Goal: Task Accomplishment & Management: Manage account settings

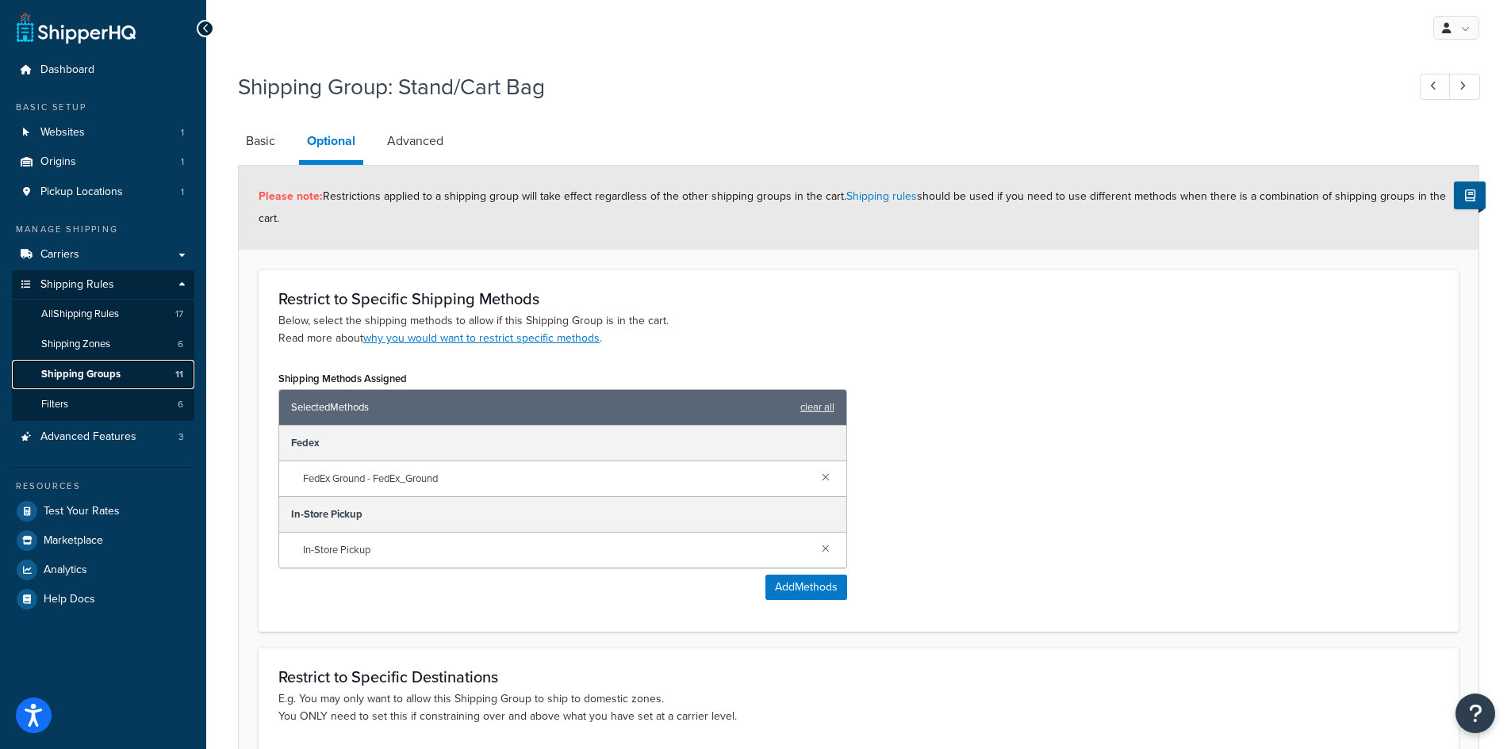
click at [105, 375] on span "Shipping Groups" at bounding box center [80, 374] width 79 height 13
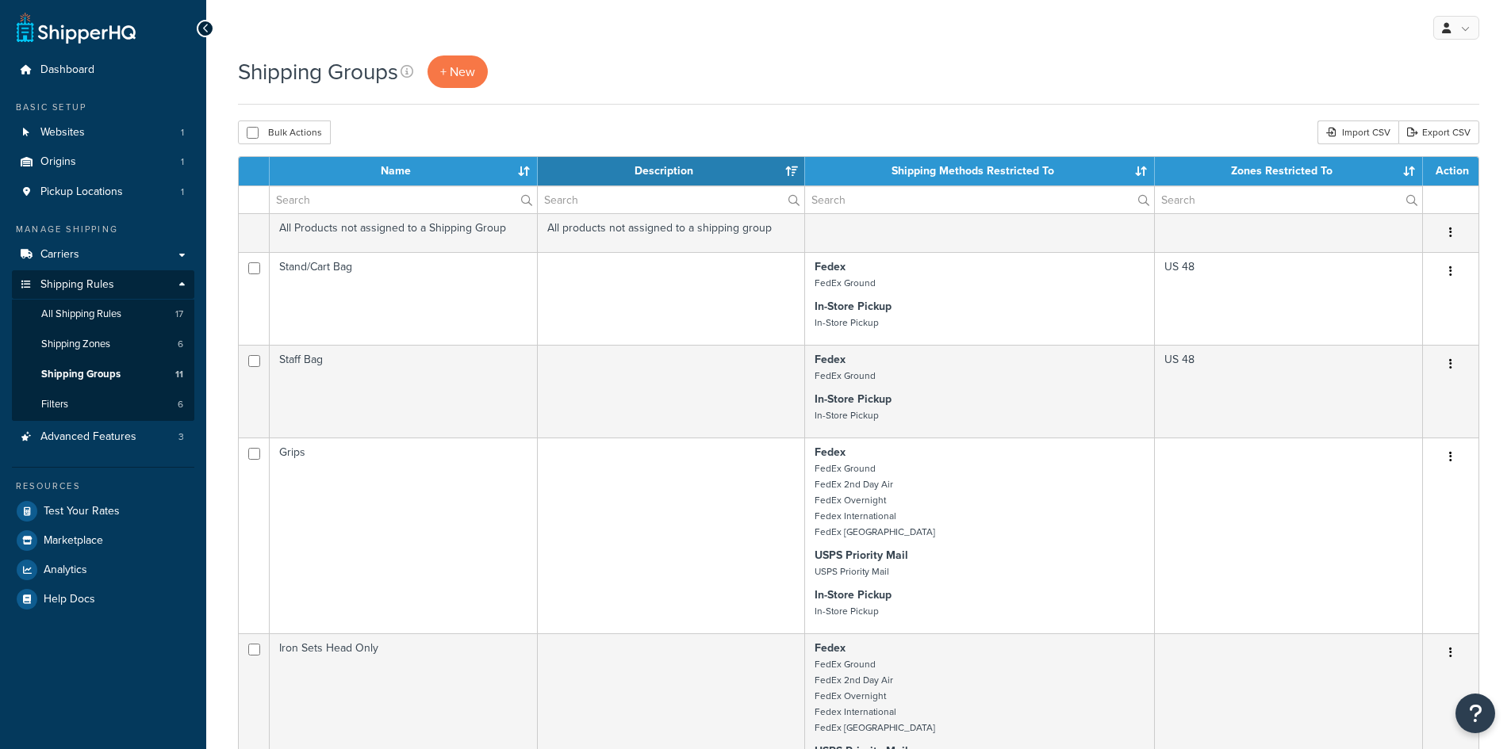
select select "15"
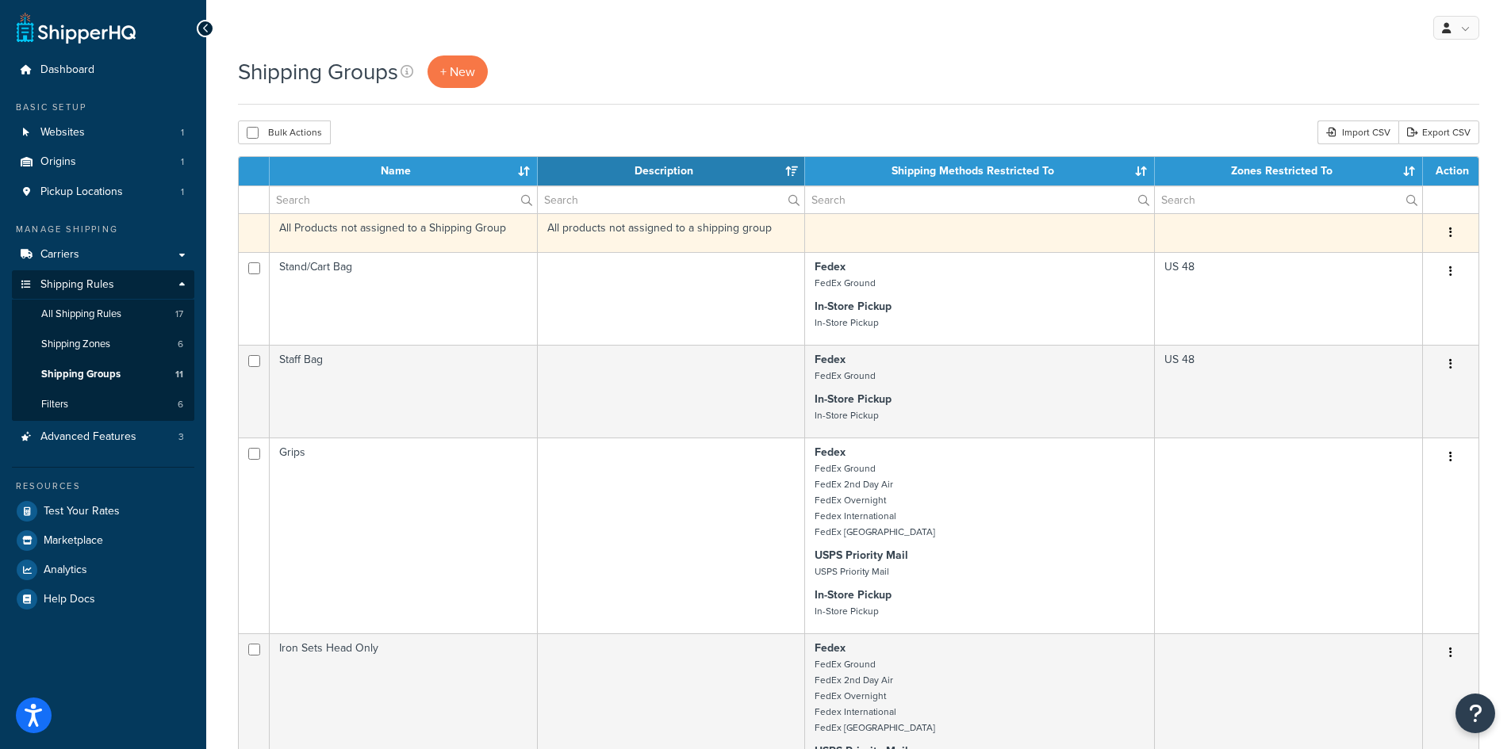
click at [325, 230] on td "All Products not assigned to a Shipping Group" at bounding box center [404, 232] width 268 height 39
click at [1450, 232] on icon "button" at bounding box center [1450, 232] width 3 height 11
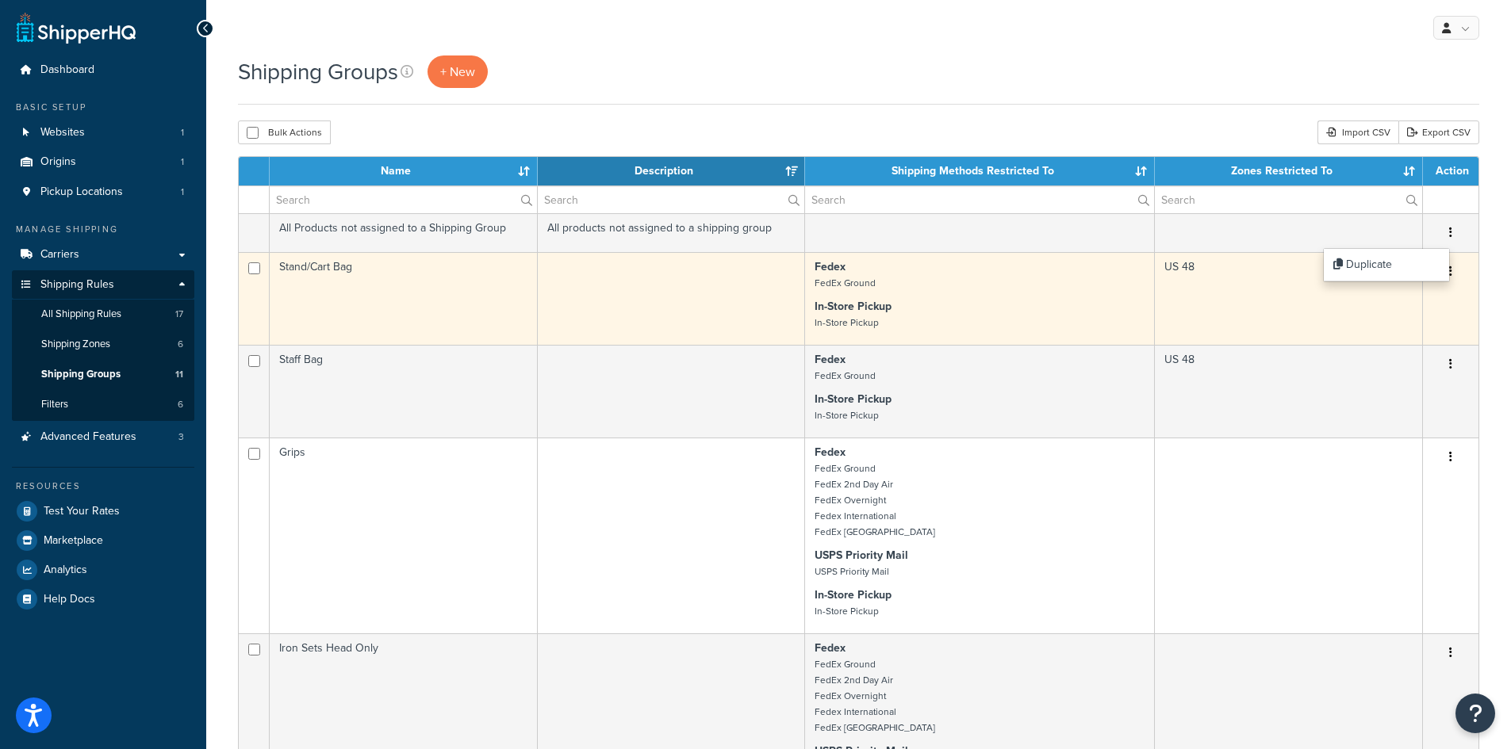
click at [518, 300] on td "Stand/Cart Bag" at bounding box center [404, 298] width 268 height 93
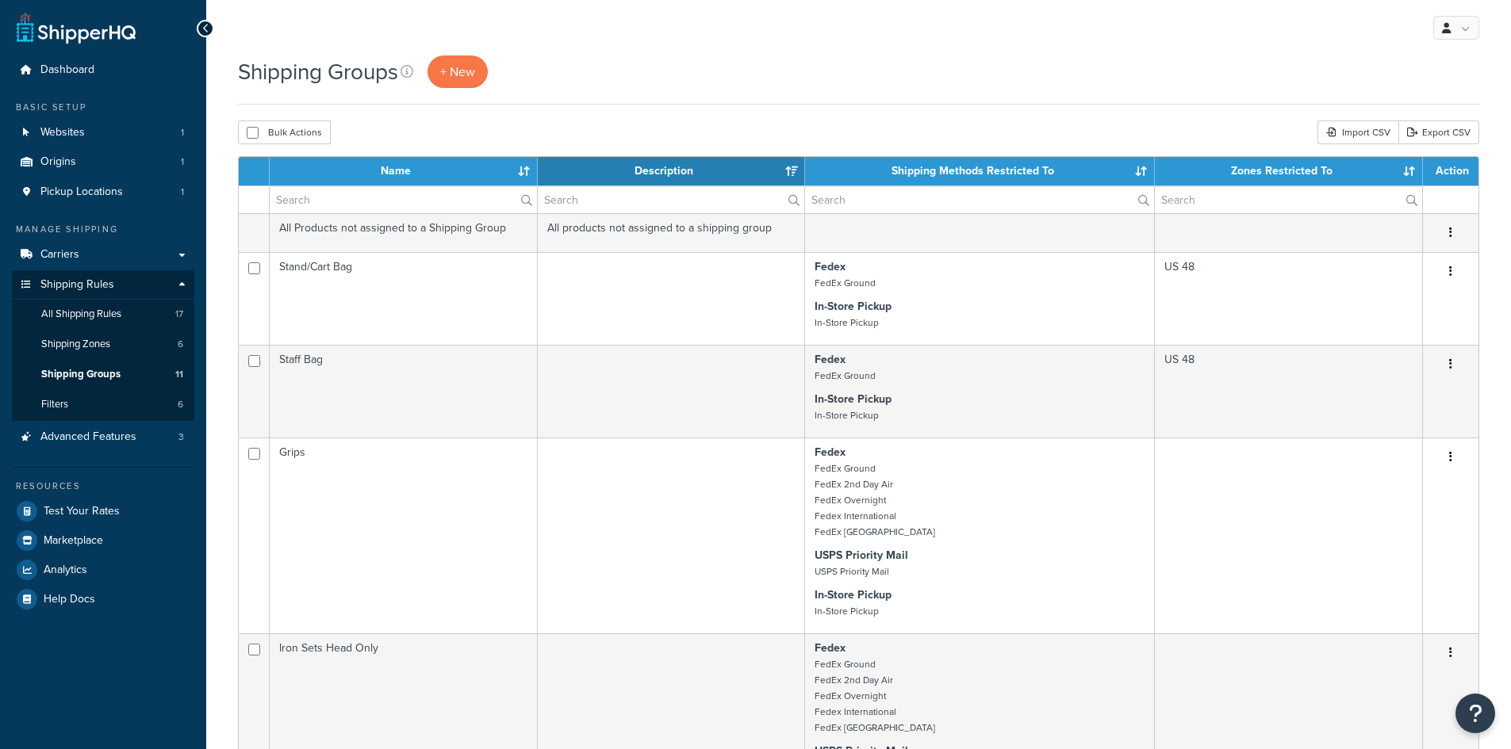
select select "15"
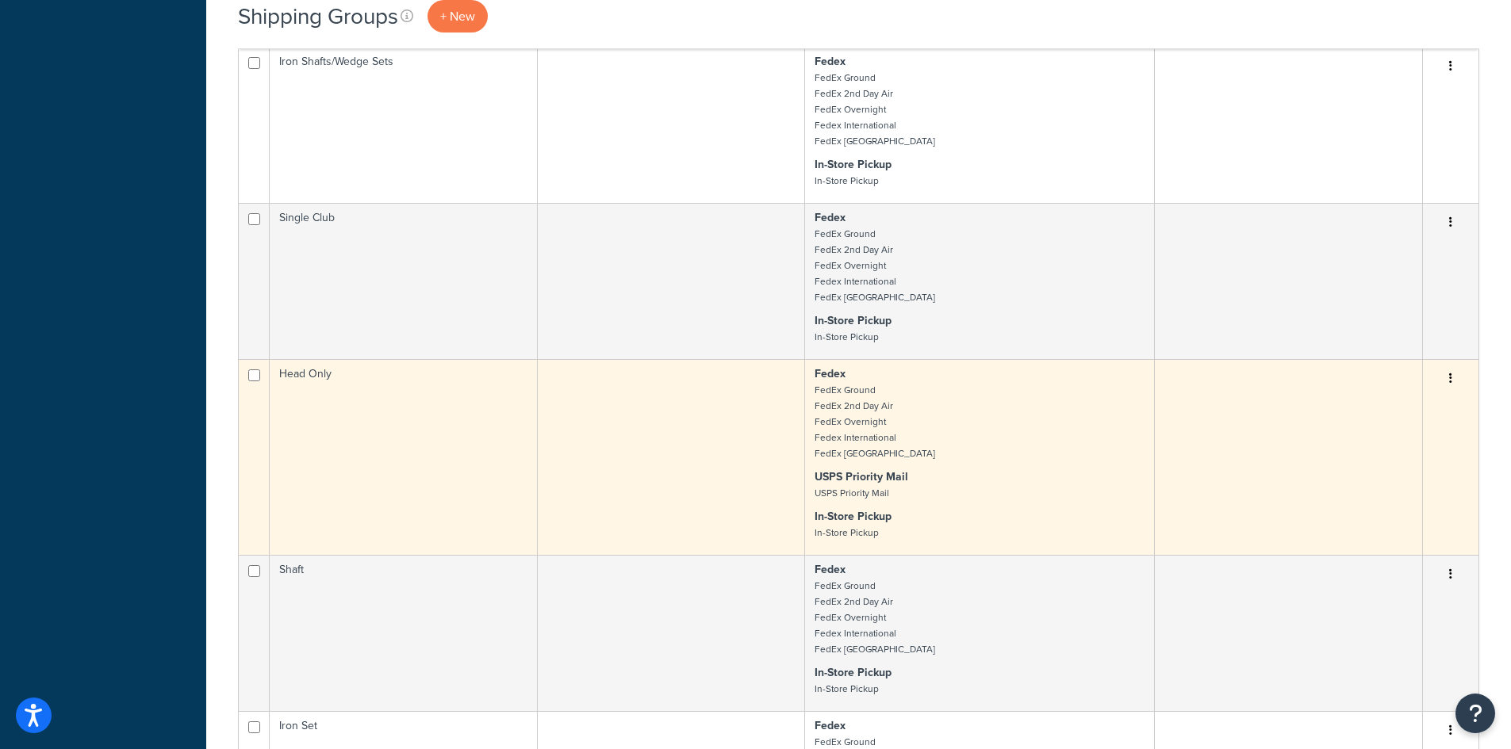
scroll to position [238, 0]
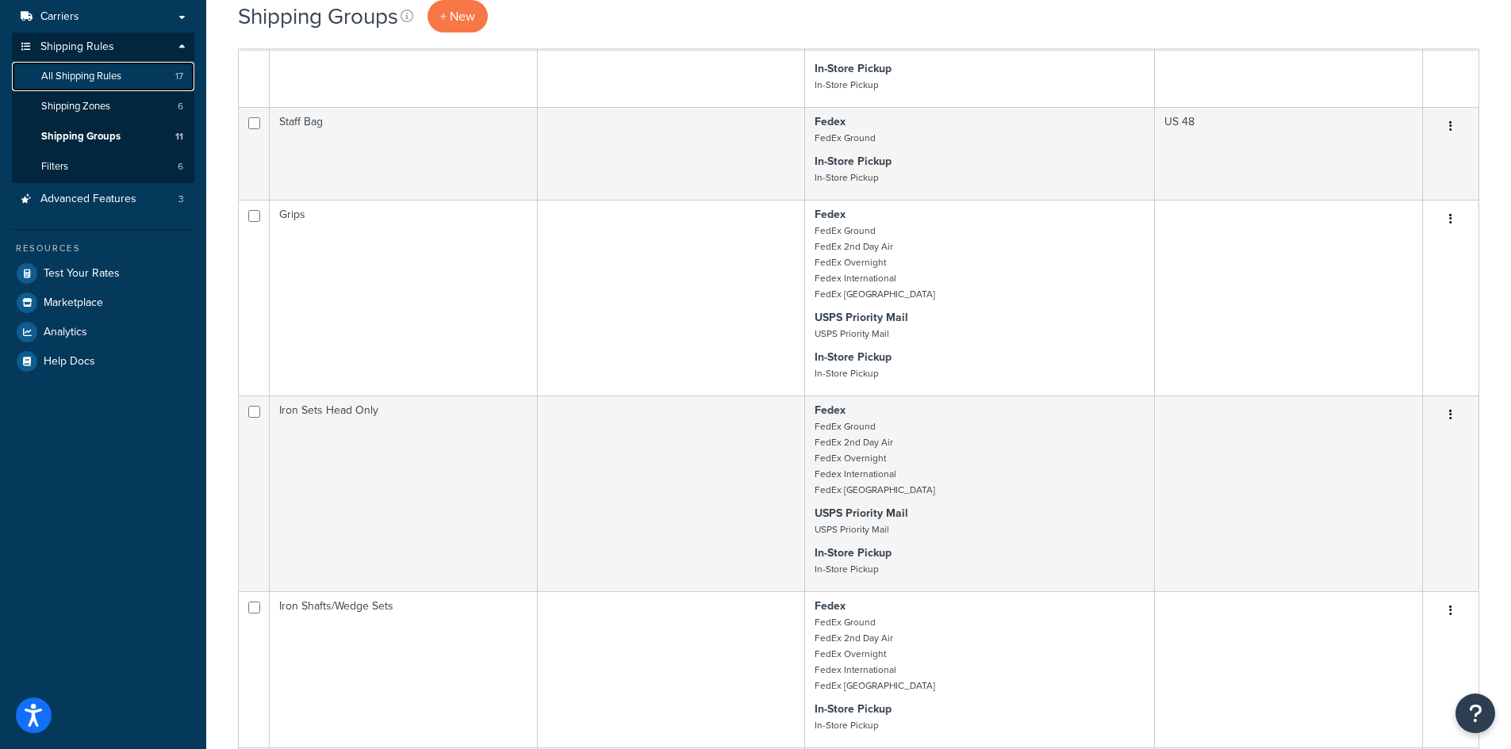
click at [107, 81] on span "All Shipping Rules" at bounding box center [81, 76] width 80 height 13
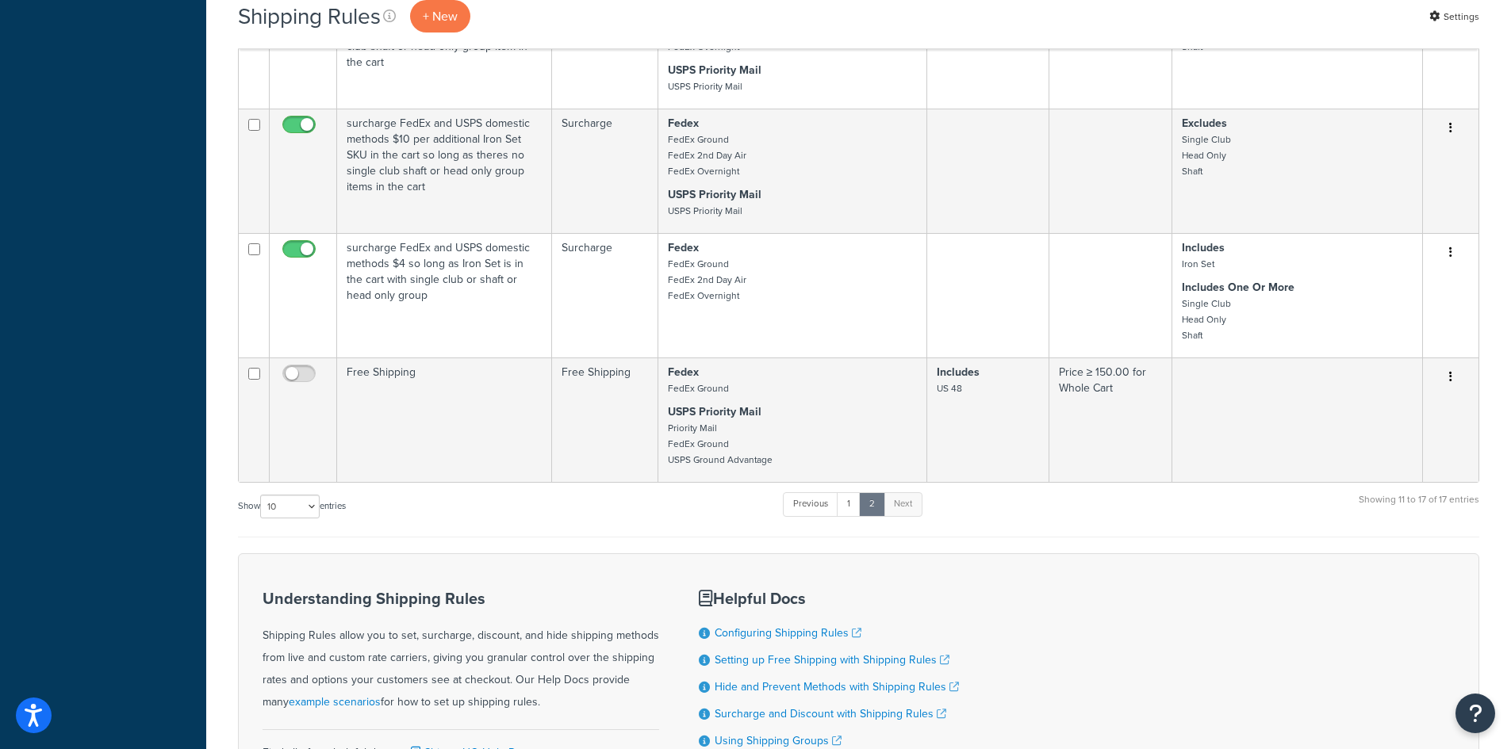
scroll to position [824, 0]
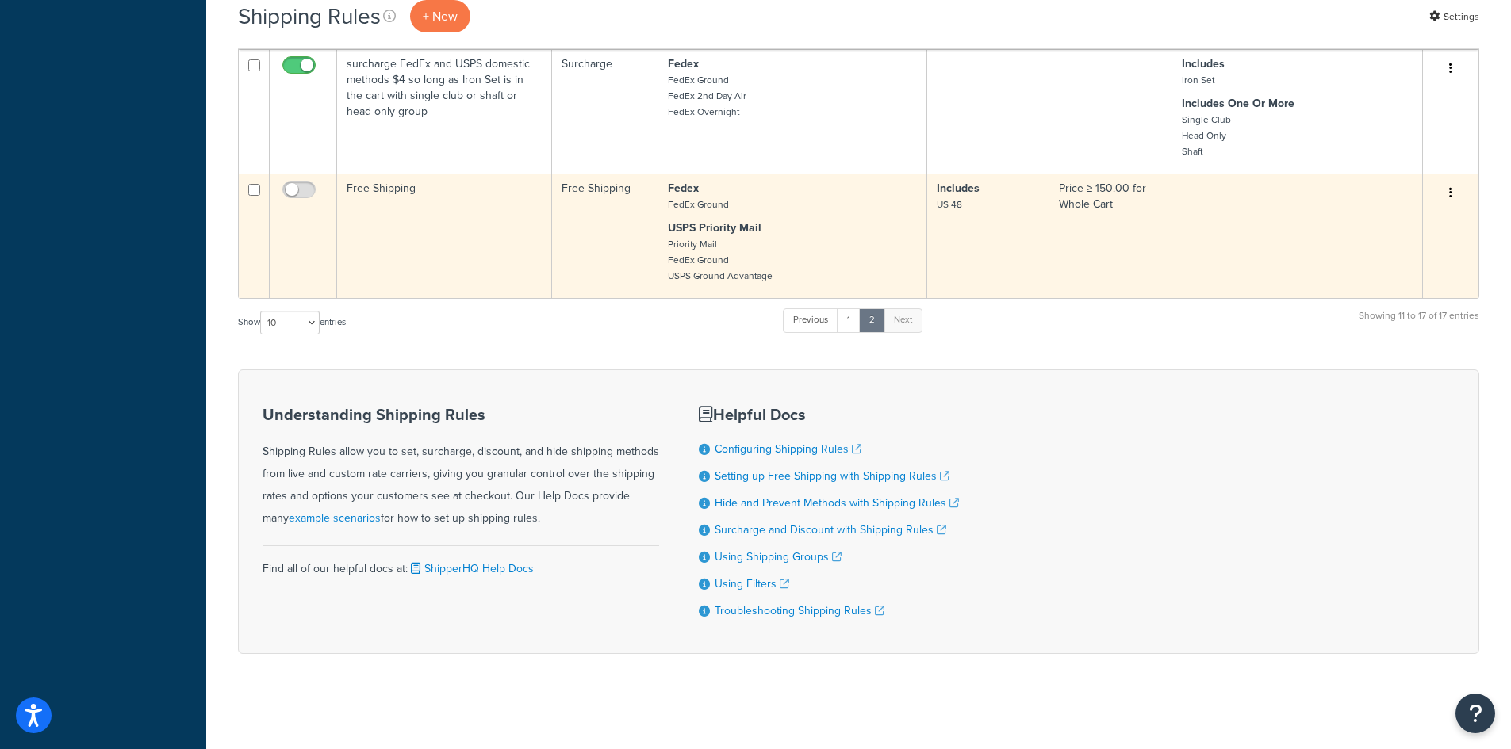
click at [1454, 189] on button "button" at bounding box center [1450, 193] width 22 height 25
click at [1381, 217] on link "Edit" at bounding box center [1397, 223] width 125 height 33
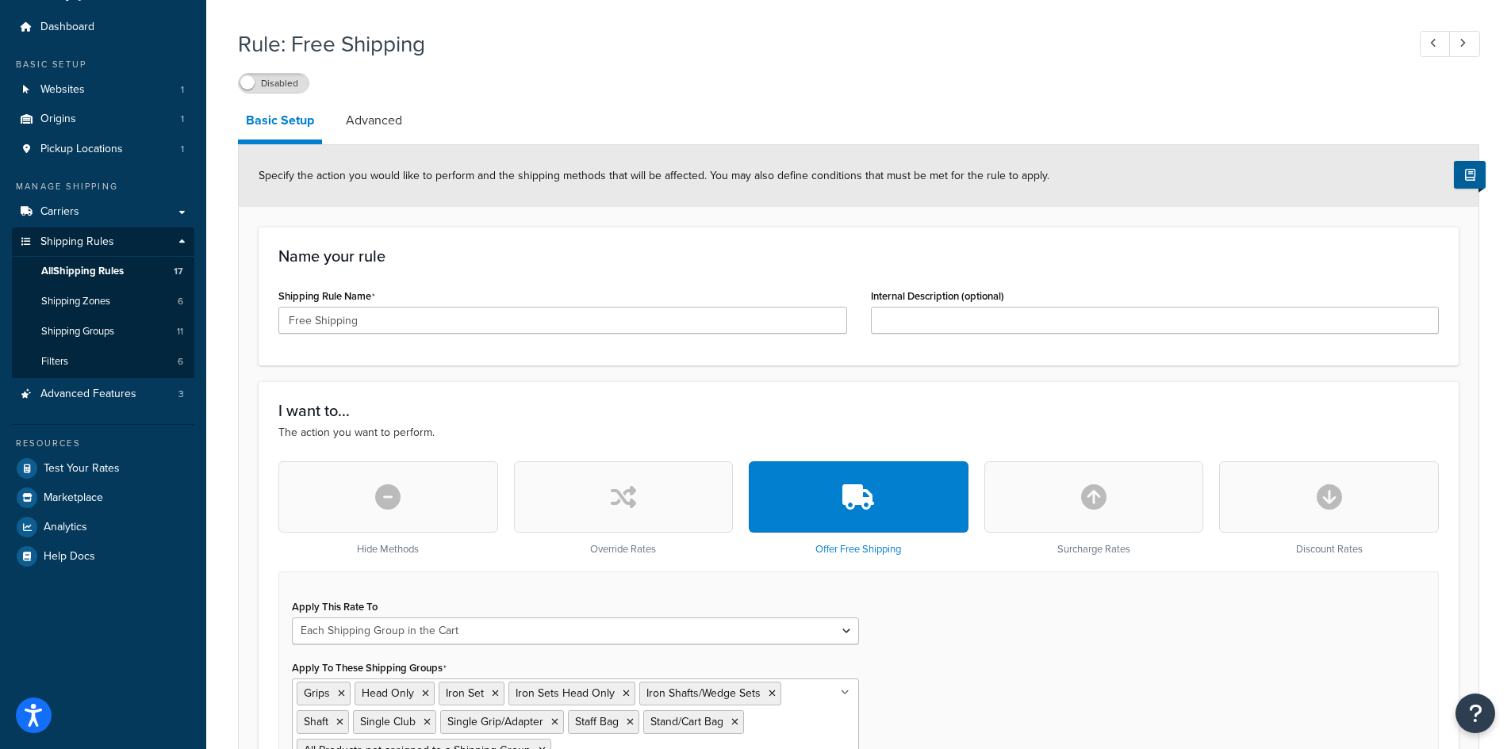
scroll to position [317, 0]
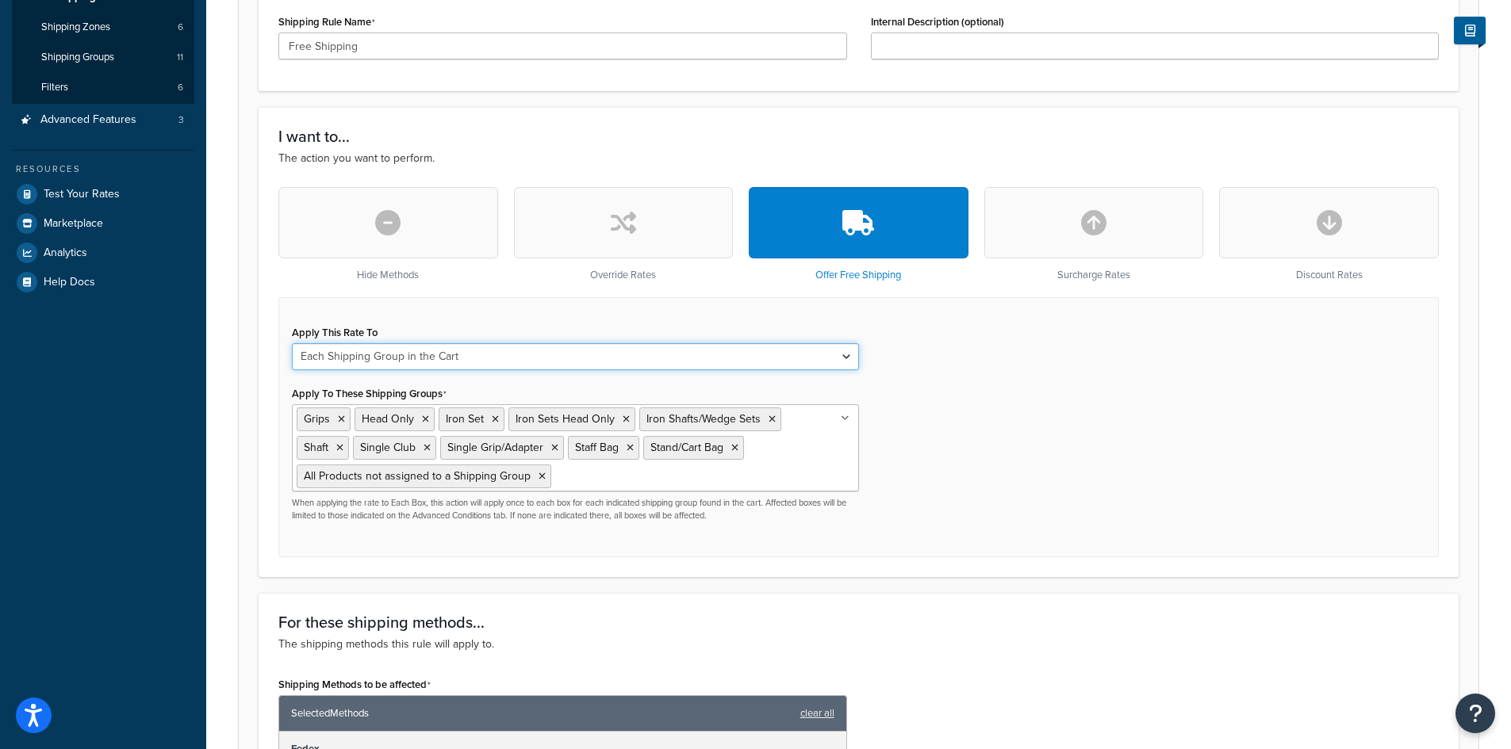
click at [546, 363] on select "Each Shipment in the Cart Each Origin in the Cart Each Shipping Group in the Ca…" at bounding box center [575, 356] width 567 height 27
select select "CART"
click at [292, 345] on select "Each Shipment in the Cart Each Origin in the Cart Each Shipping Group in the Ca…" at bounding box center [575, 356] width 567 height 27
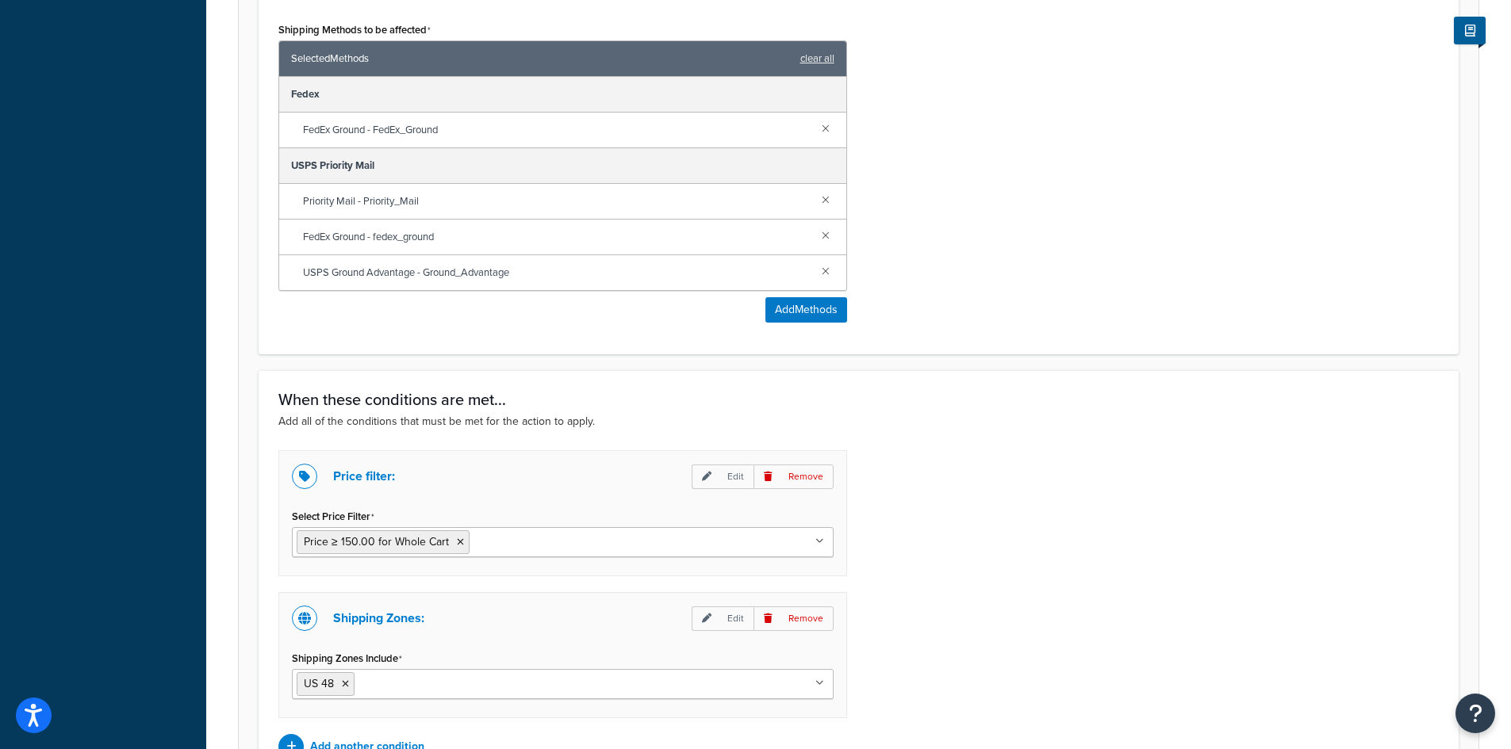
scroll to position [998, 0]
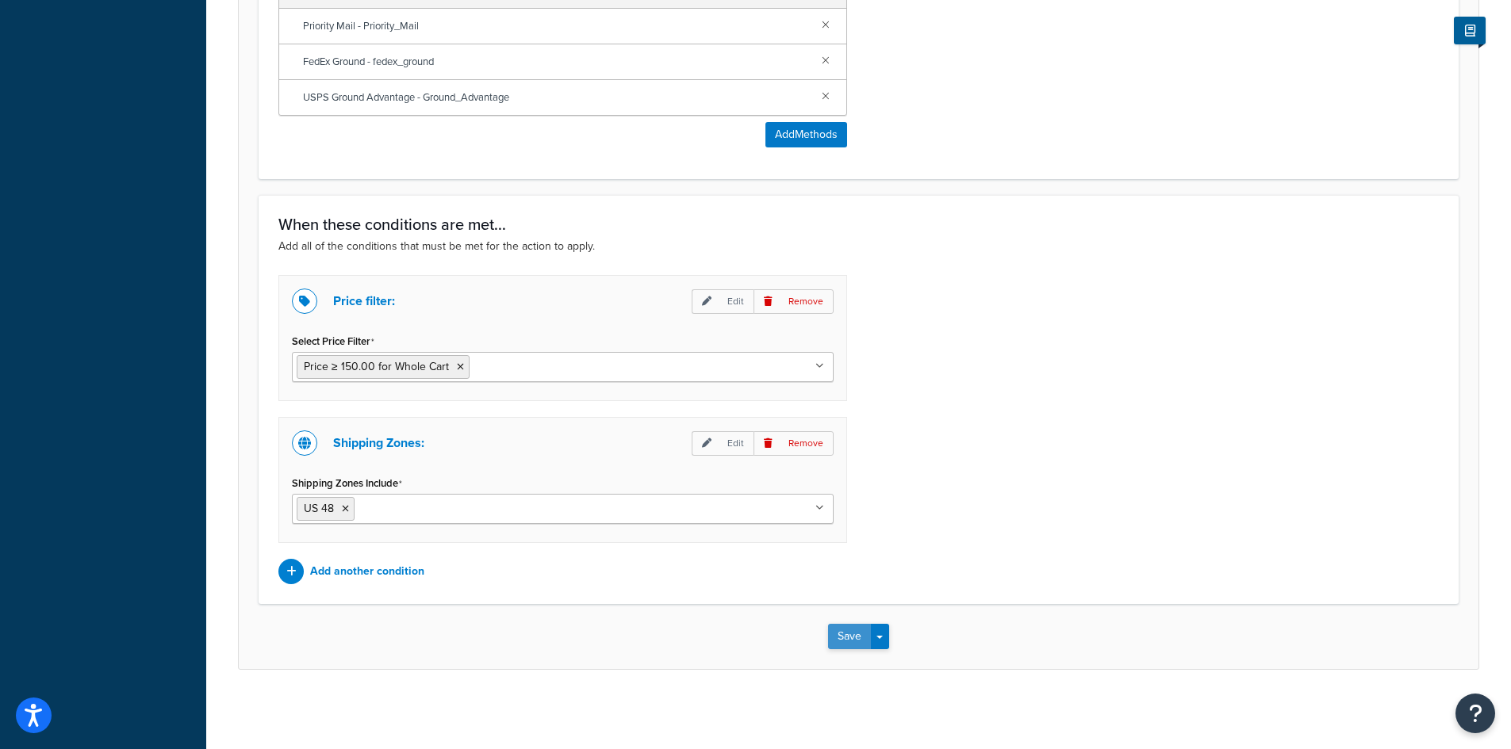
click at [856, 638] on button "Save" at bounding box center [849, 636] width 43 height 25
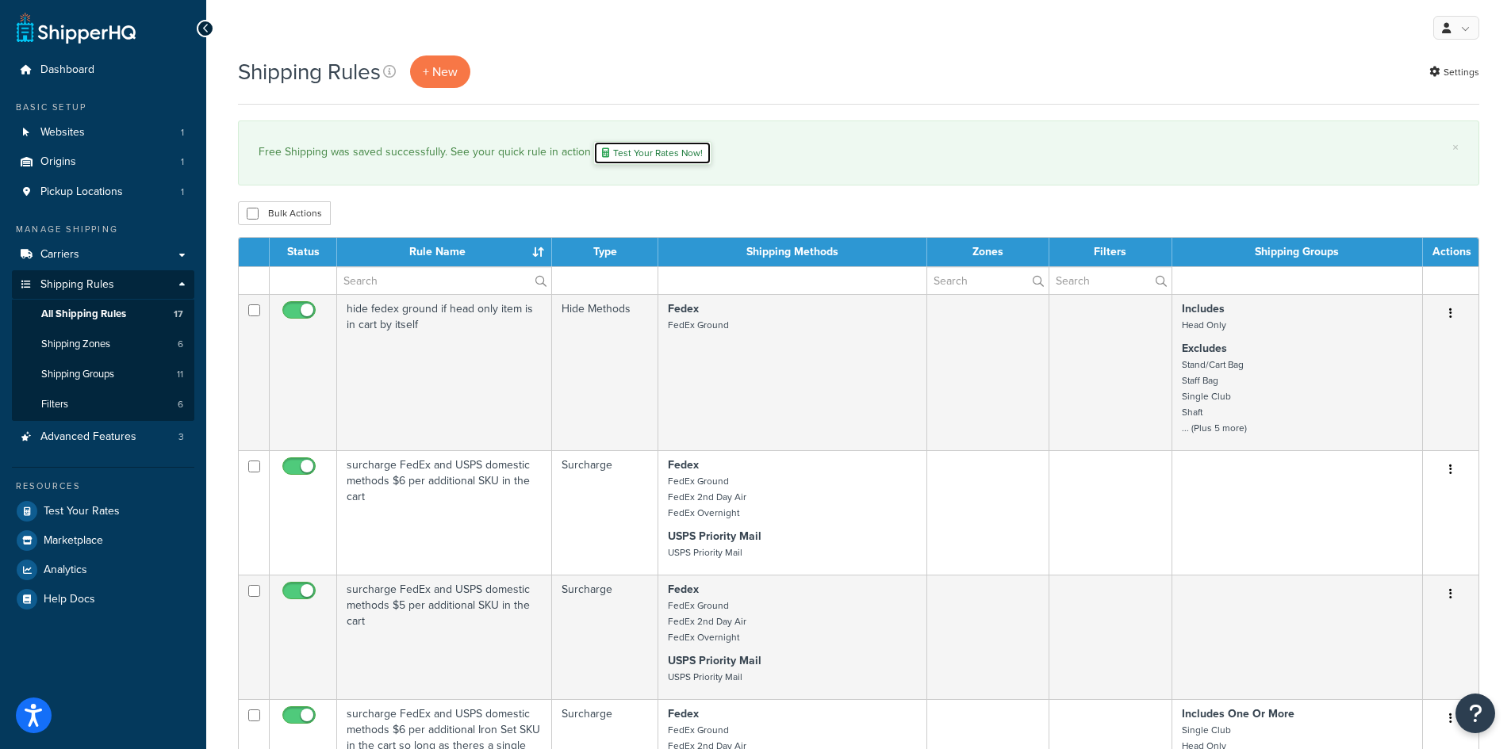
click at [657, 157] on link "Test Your Rates Now!" at bounding box center [652, 153] width 118 height 24
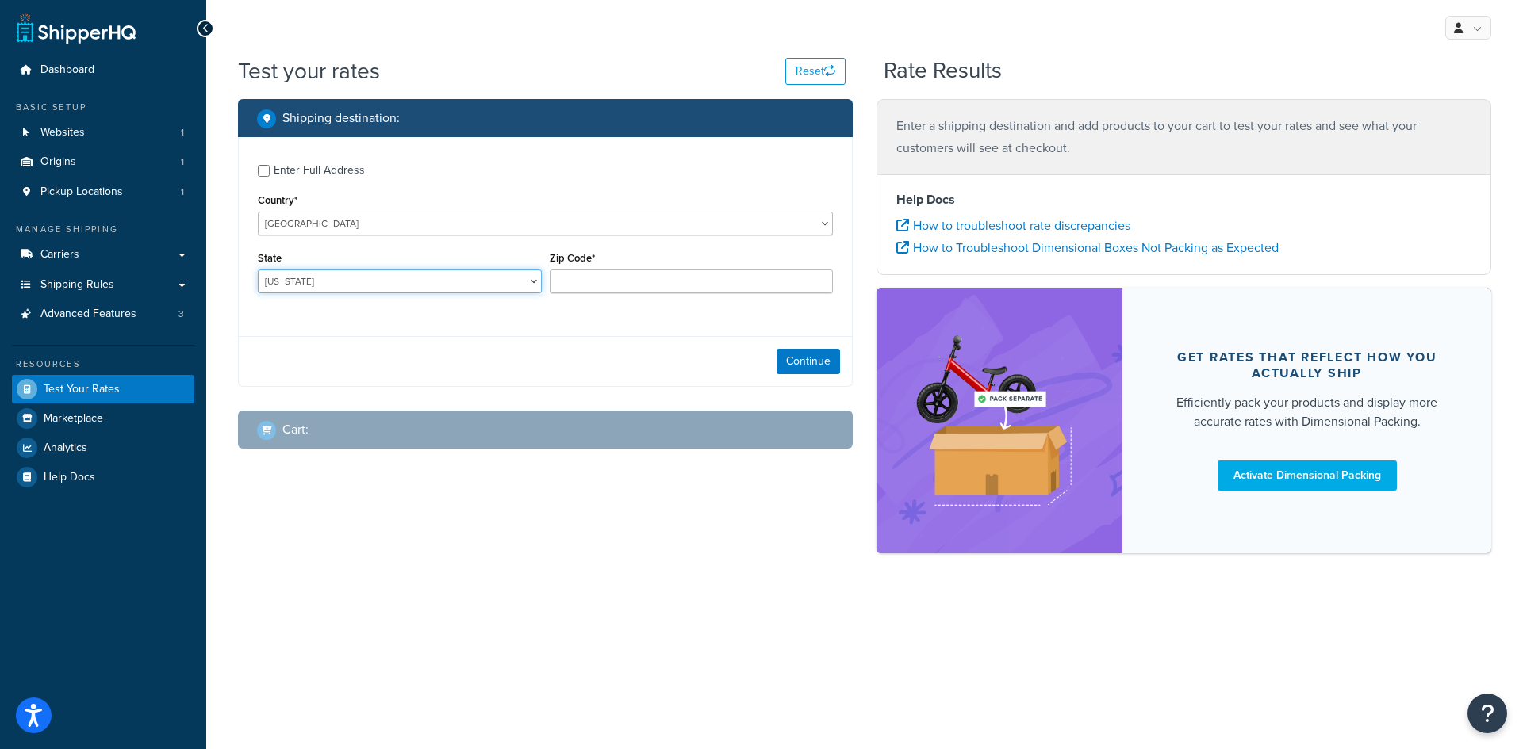
click at [412, 289] on select "Alabama Alaska American Samoa Arizona Arkansas Armed Forces Americas Armed Forc…" at bounding box center [400, 282] width 284 height 24
select select "AZ"
click at [258, 270] on select "Alabama Alaska American Samoa Arizona Arkansas Armed Forces Americas Armed Forc…" at bounding box center [400, 282] width 284 height 24
click at [659, 289] on input "Zip Code*" at bounding box center [692, 282] width 284 height 24
type input "85383"
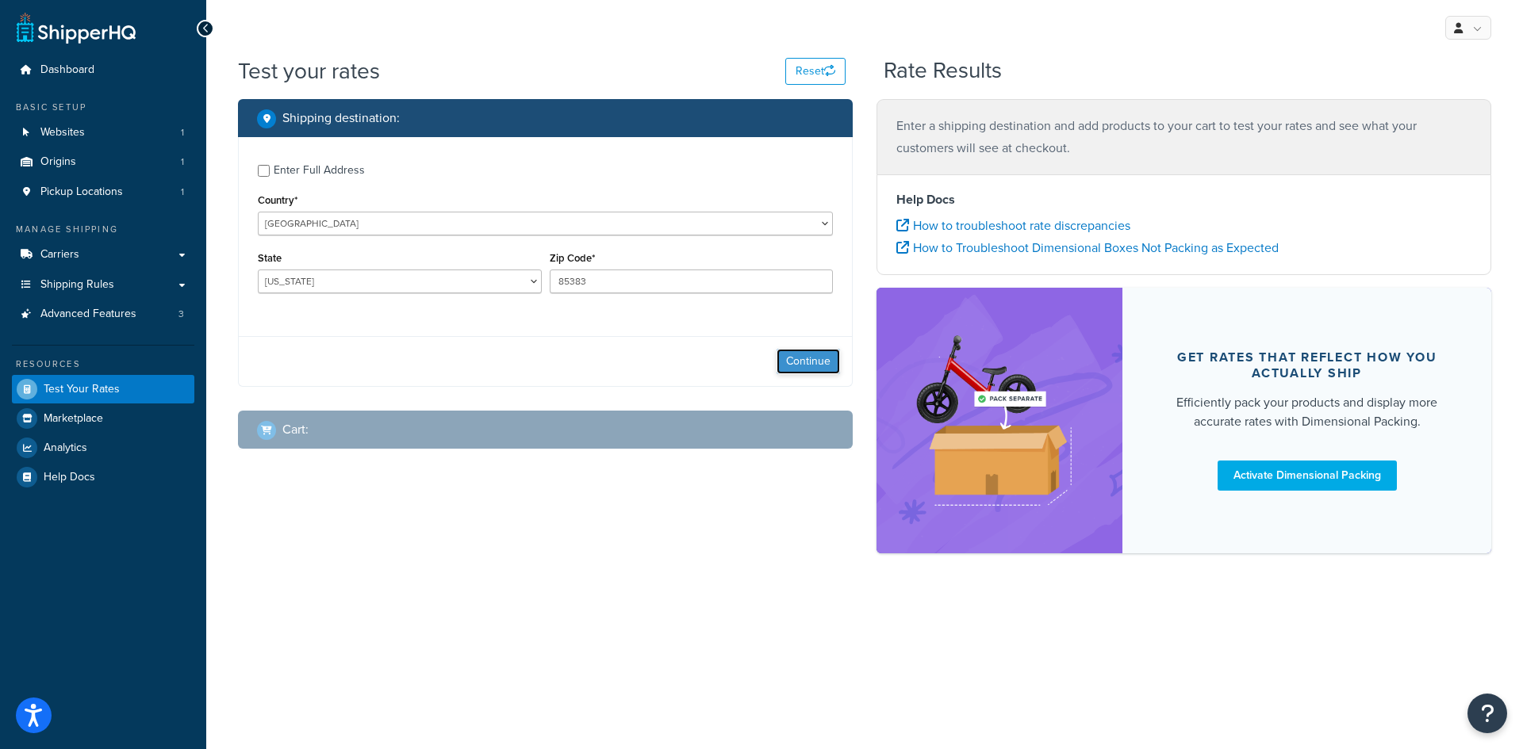
click at [822, 364] on button "Continue" at bounding box center [807, 361] width 63 height 25
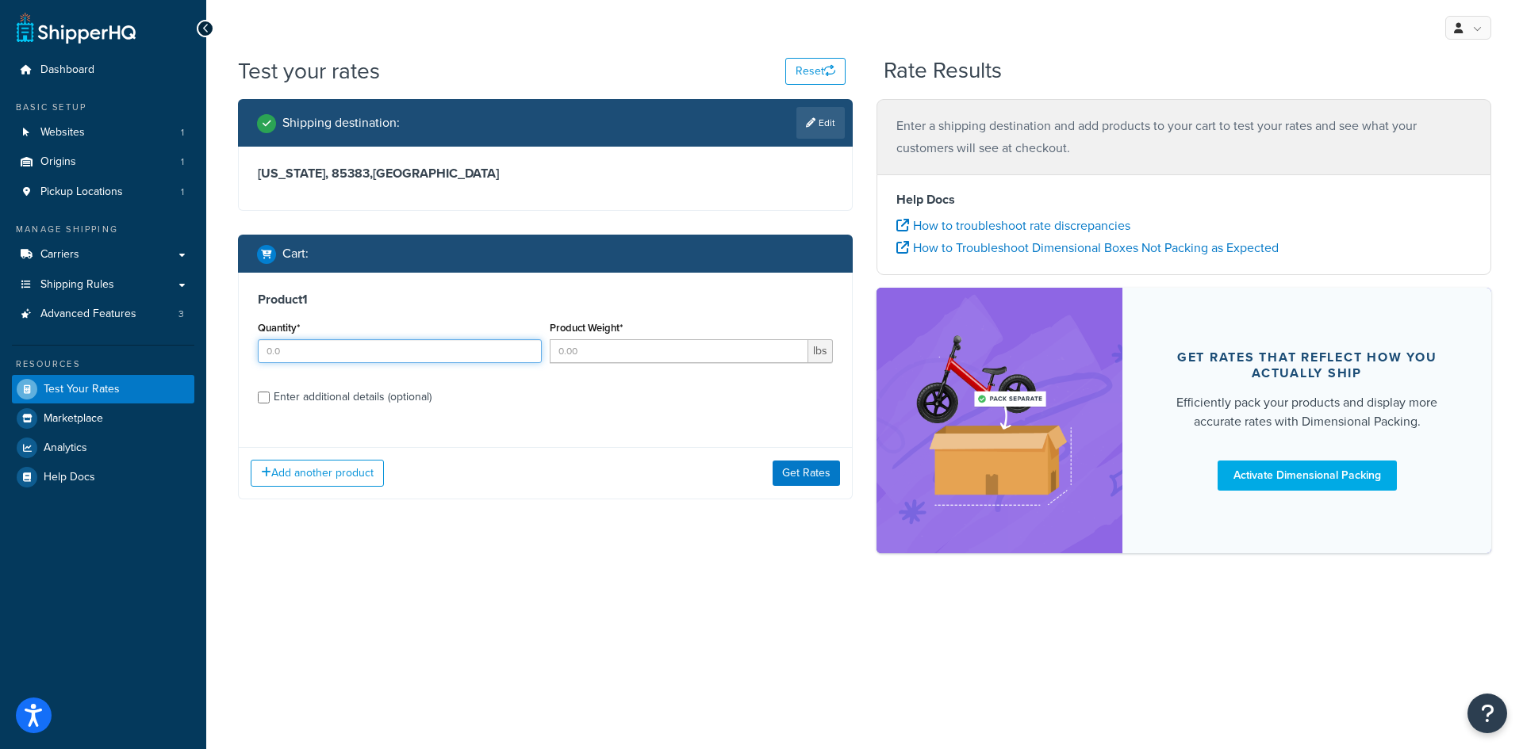
click at [400, 348] on input "Quantity*" at bounding box center [400, 351] width 284 height 24
type input "1"
click at [595, 347] on input "Product Weight*" at bounding box center [679, 351] width 259 height 24
type input "3"
click at [312, 398] on div "Enter additional details (optional)" at bounding box center [353, 397] width 158 height 22
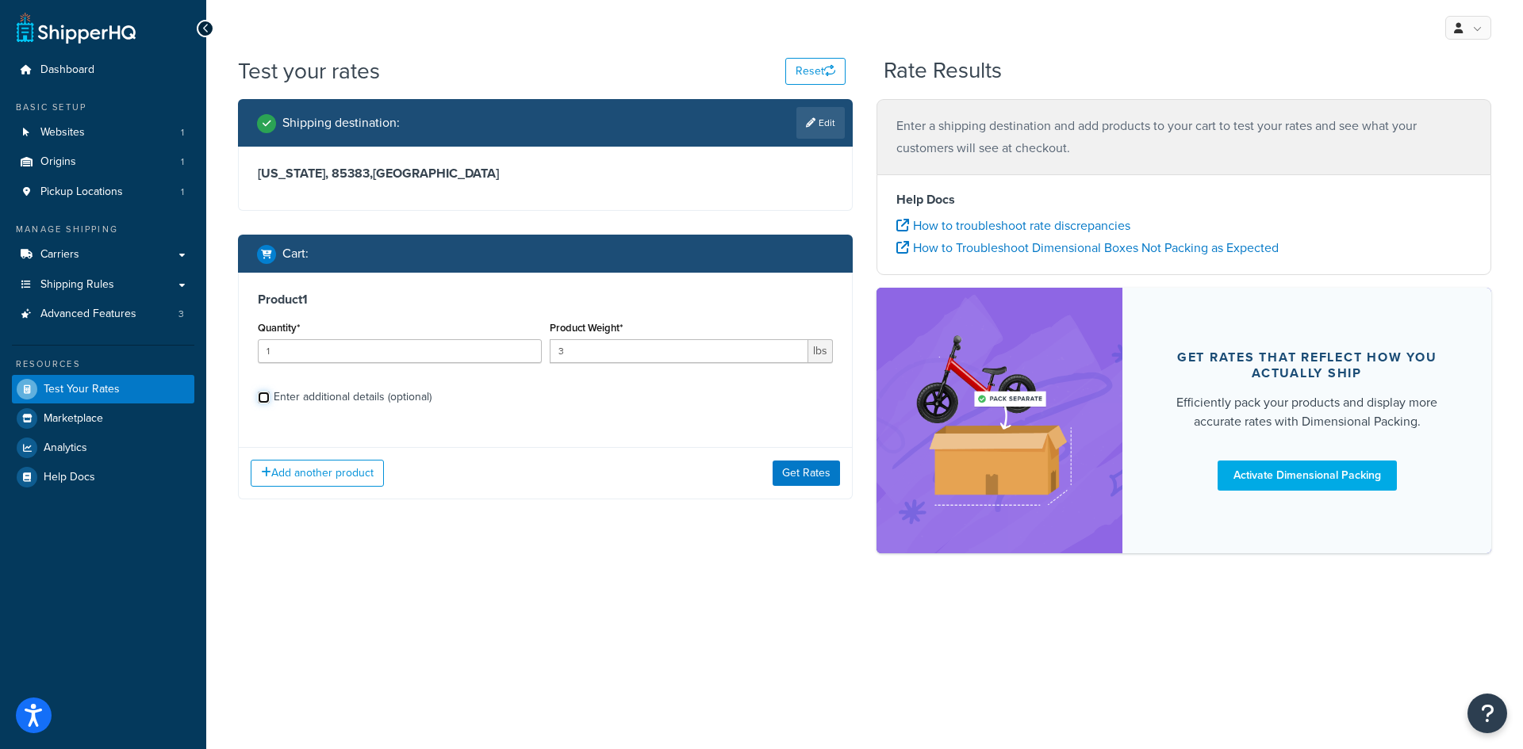
click at [270, 398] on input "Enter additional details (optional)" at bounding box center [264, 398] width 12 height 12
checkbox input "true"
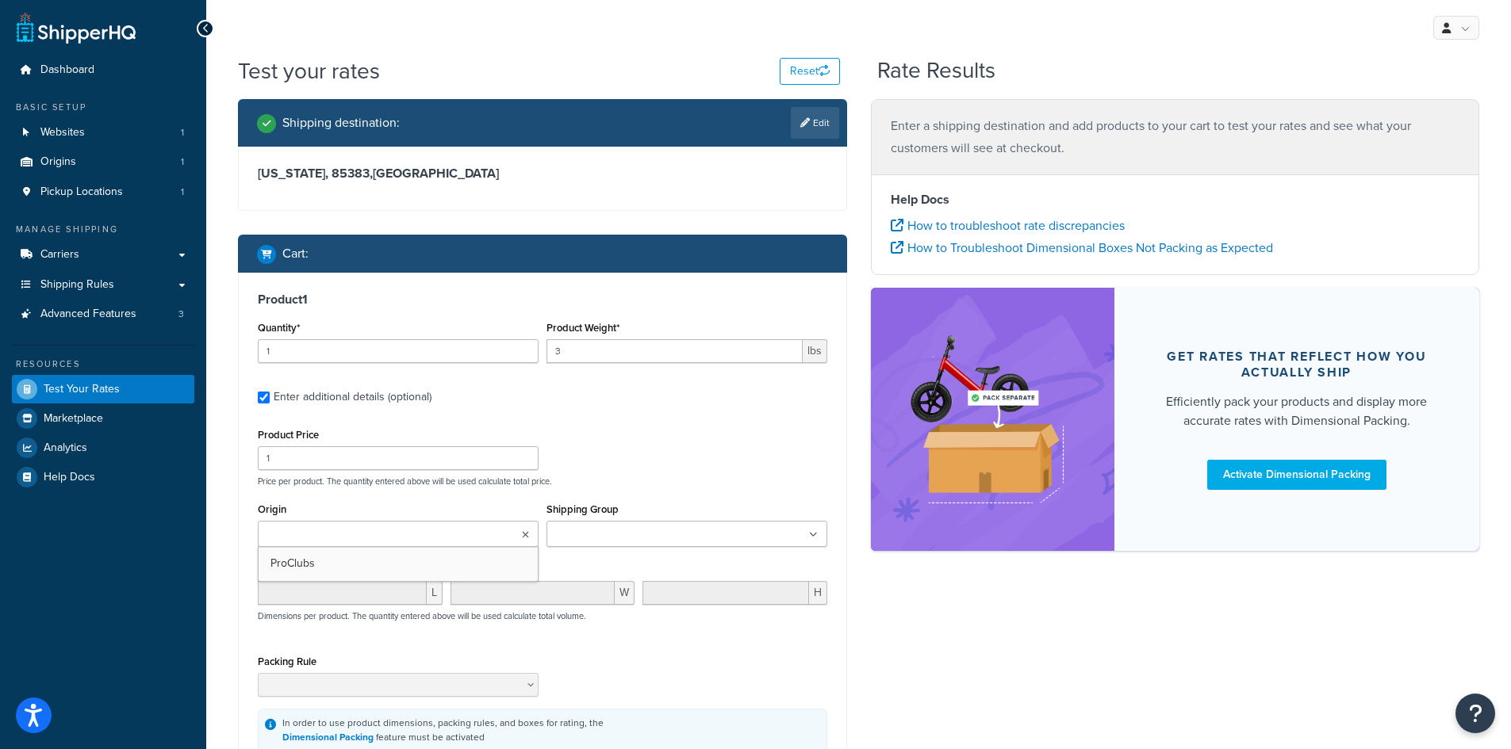
click at [343, 536] on input "Origin" at bounding box center [332, 535] width 140 height 17
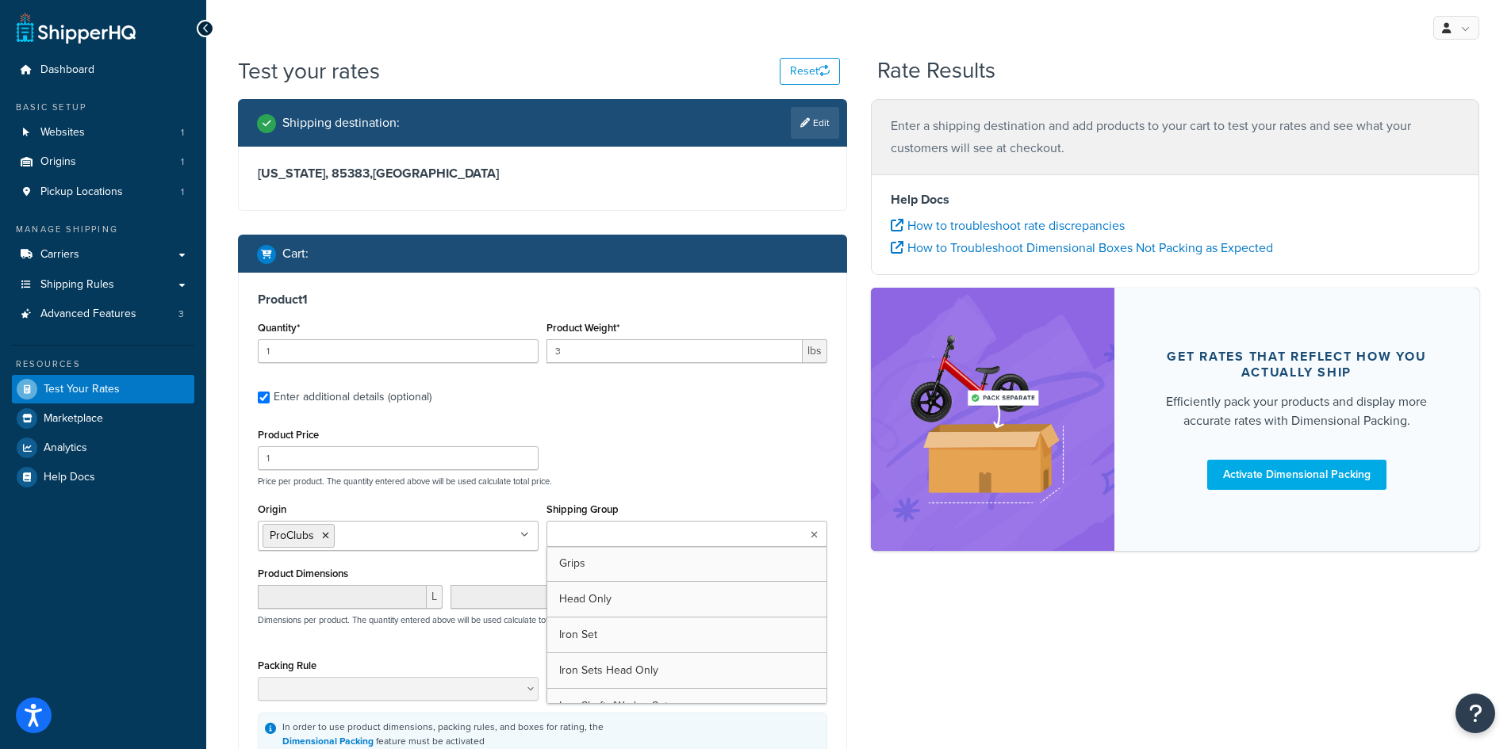
click at [643, 534] on input "Shipping Group" at bounding box center [621, 535] width 140 height 17
click at [767, 486] on p "Price per product. The quantity entered above will be used calculate total pric…" at bounding box center [542, 481] width 577 height 11
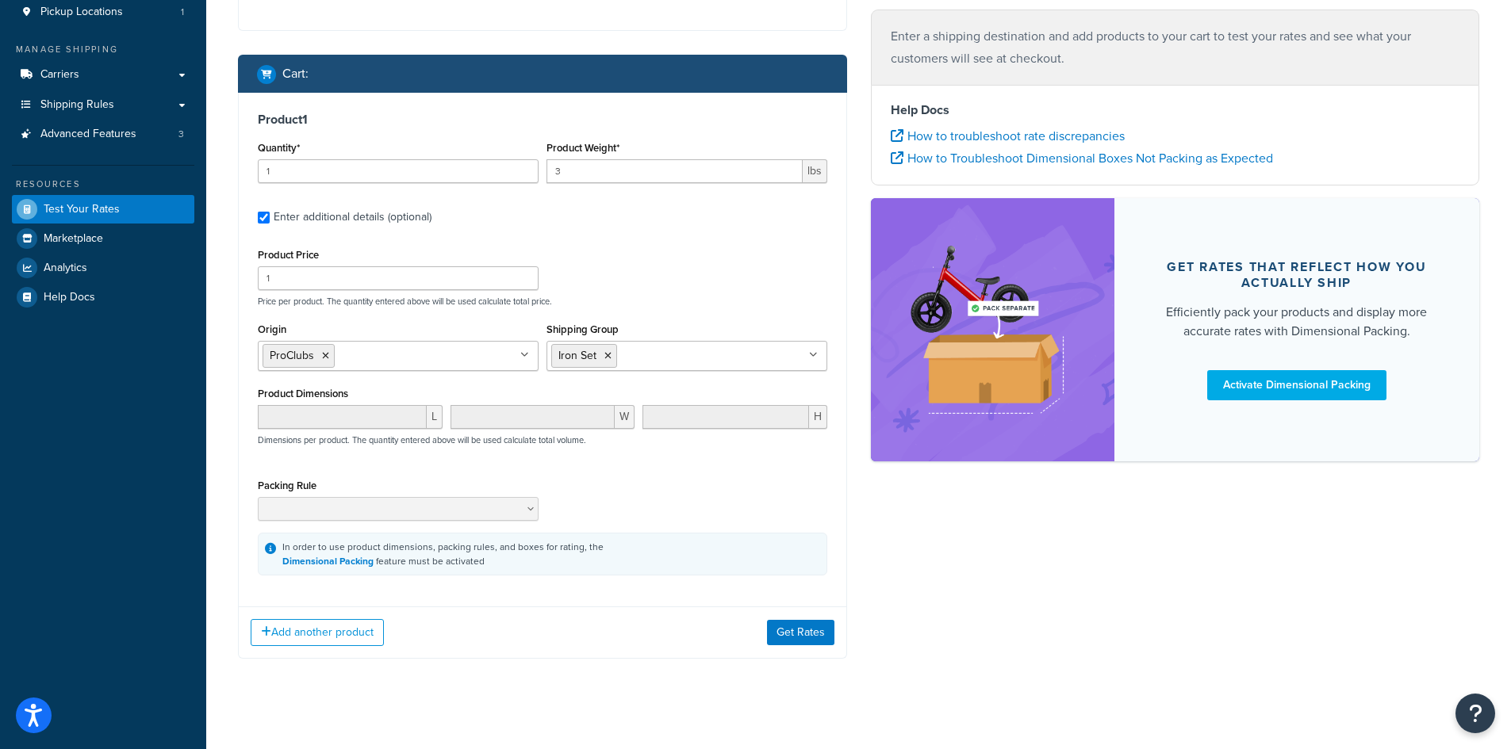
scroll to position [194, 0]
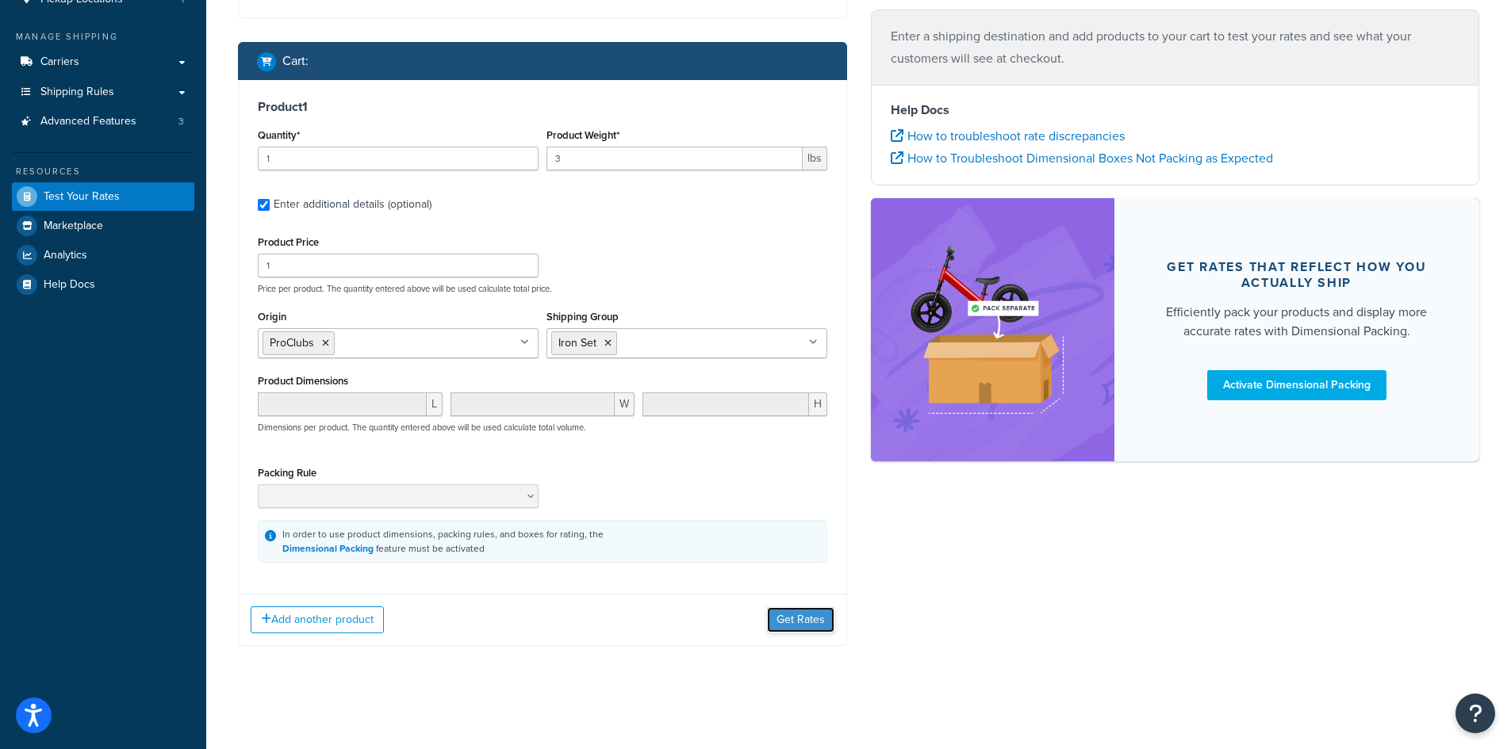
click at [799, 619] on button "Get Rates" at bounding box center [800, 619] width 67 height 25
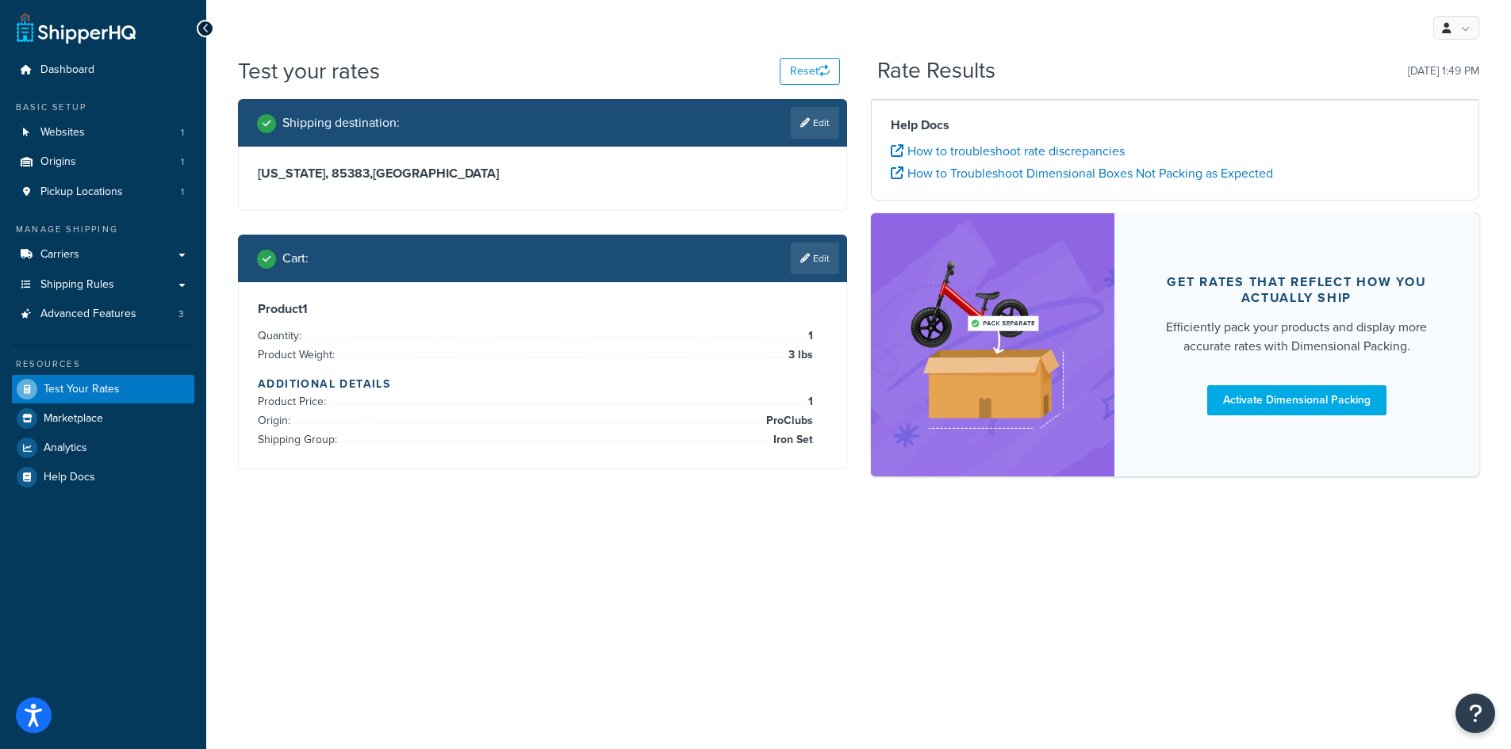
scroll to position [0, 0]
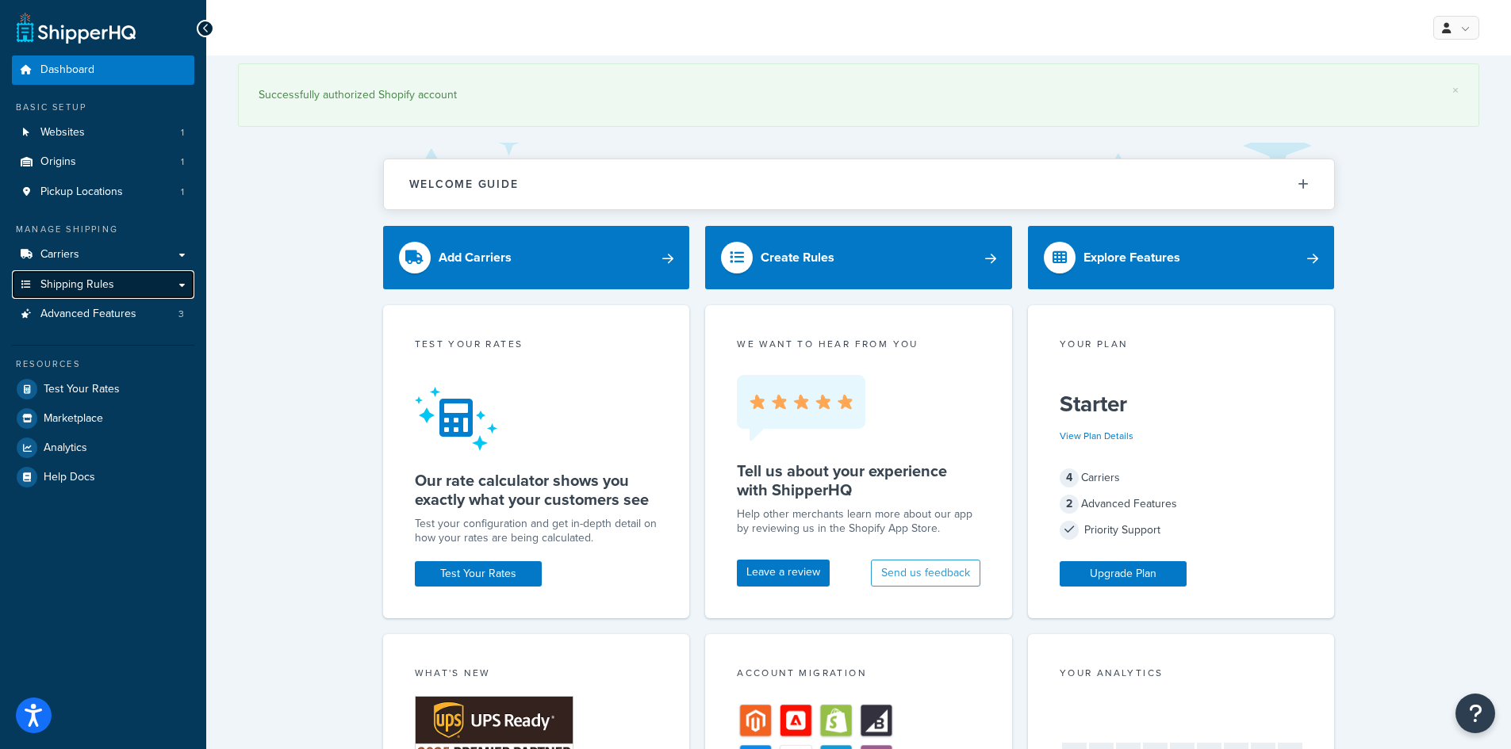
click at [96, 283] on span "Shipping Rules" at bounding box center [77, 284] width 74 height 13
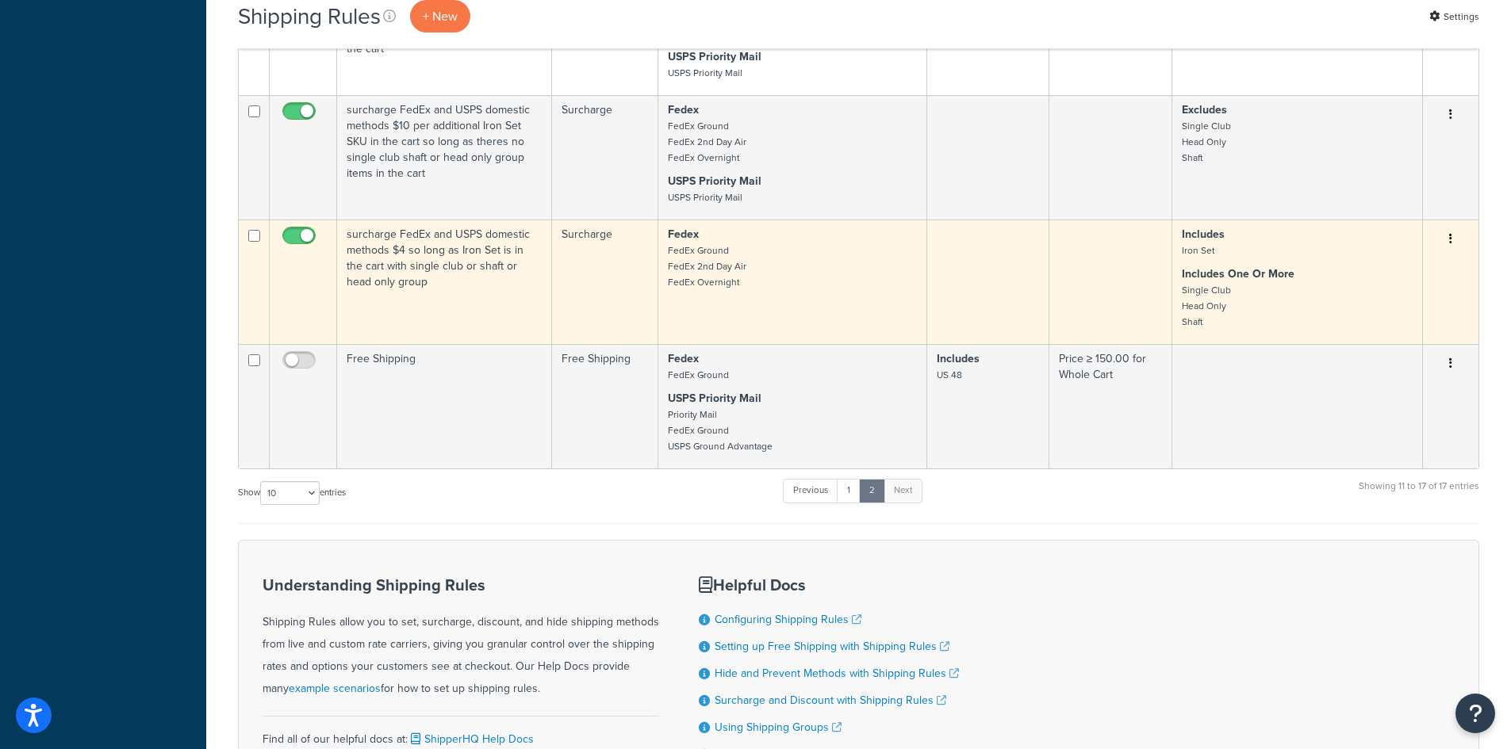
scroll to position [824, 0]
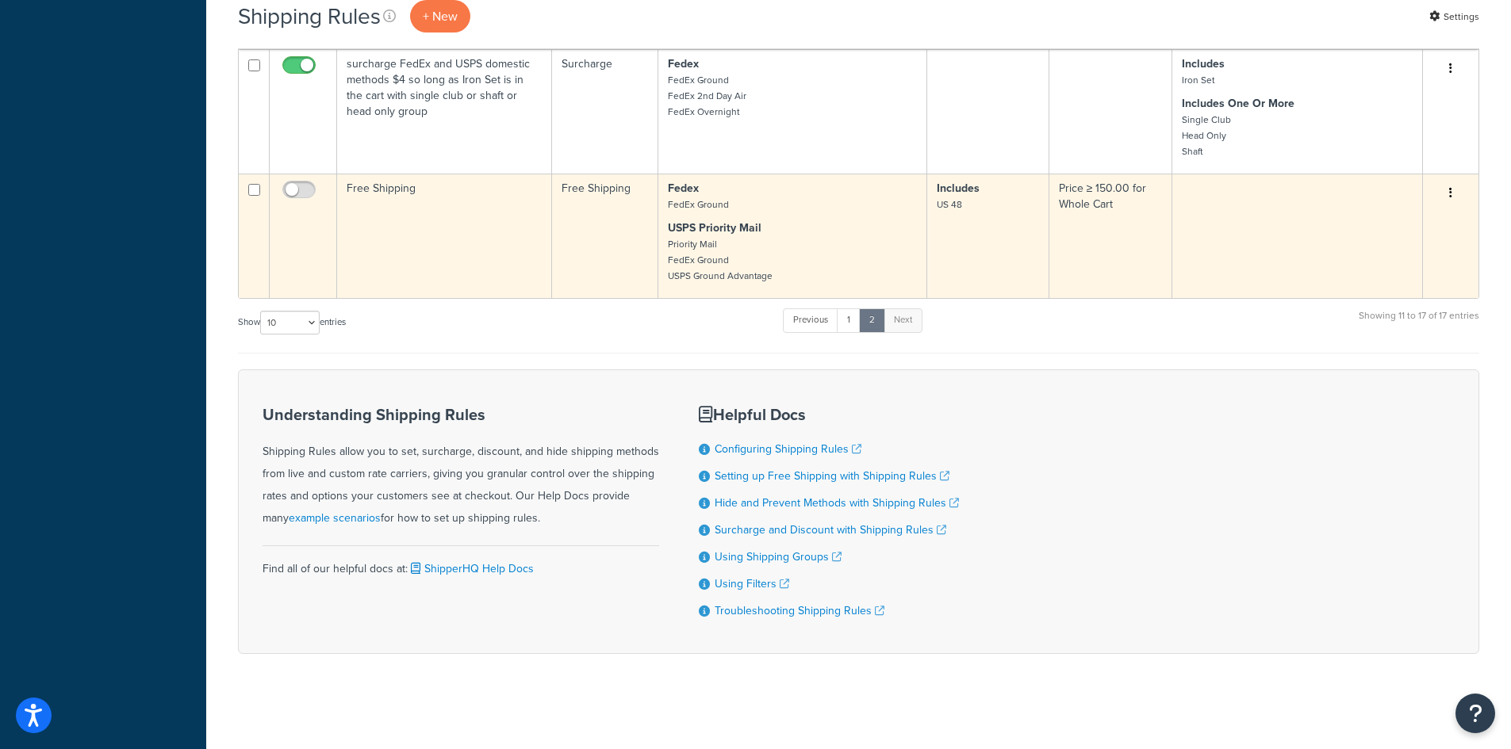
click at [1454, 190] on button "button" at bounding box center [1450, 193] width 22 height 25
click at [1398, 217] on link "Edit" at bounding box center [1397, 223] width 125 height 33
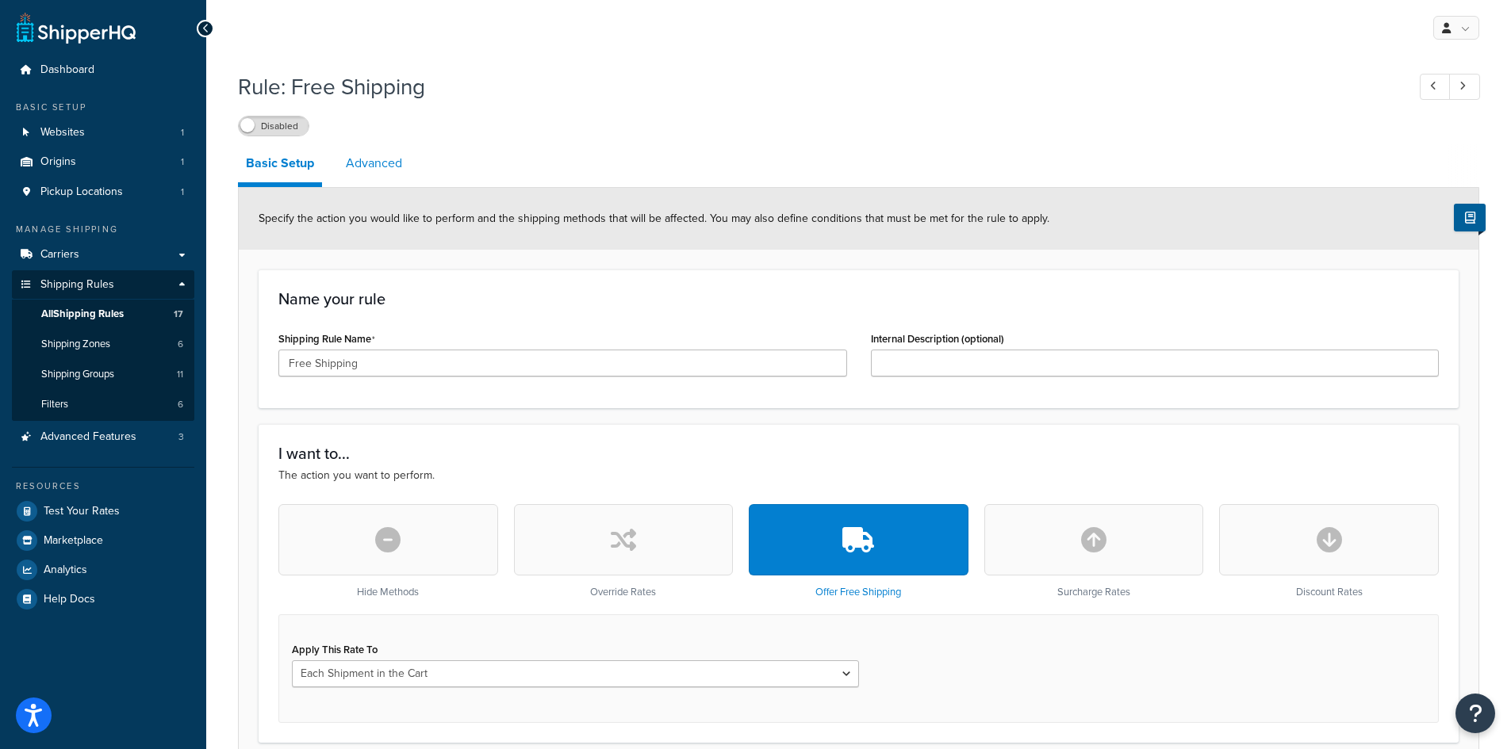
click at [387, 158] on link "Advanced" at bounding box center [374, 163] width 72 height 38
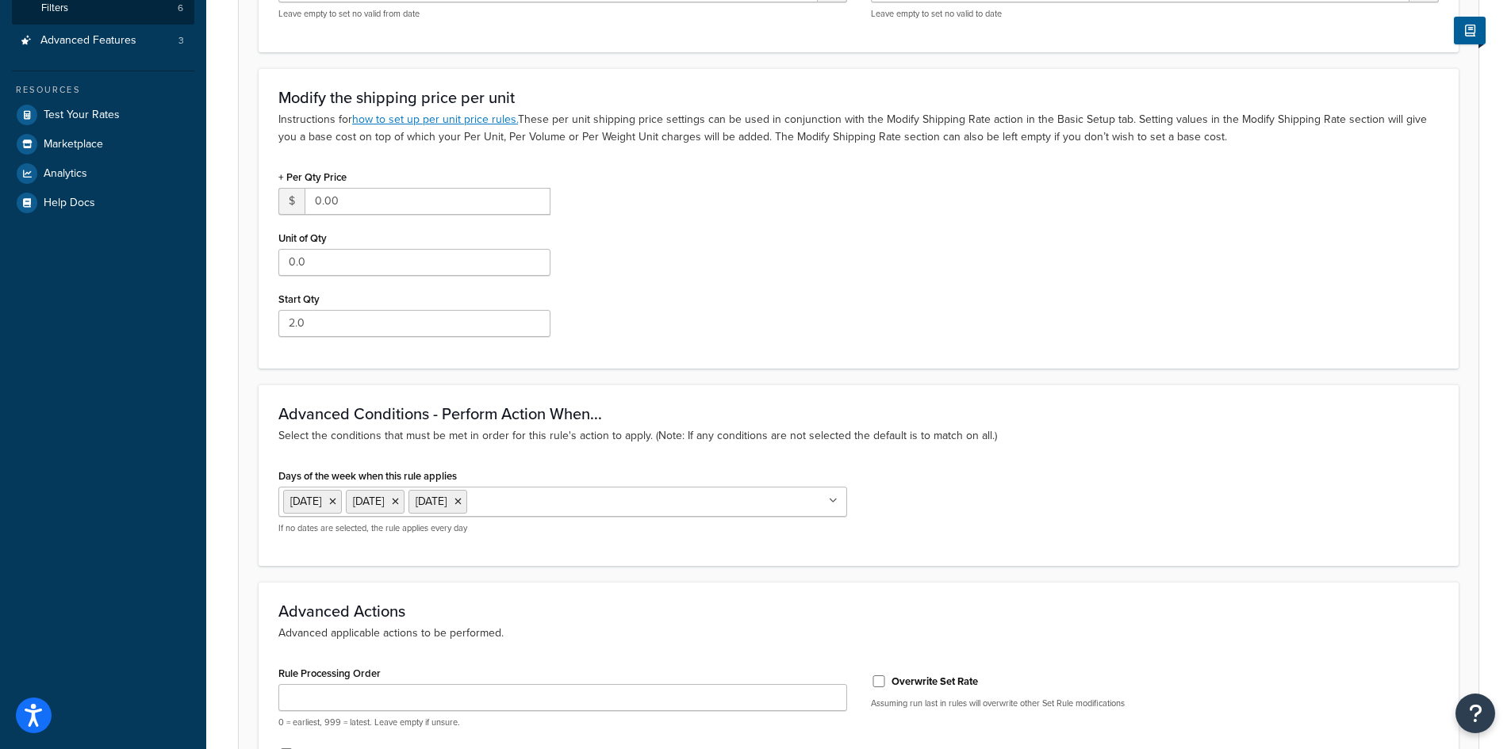
scroll to position [476, 0]
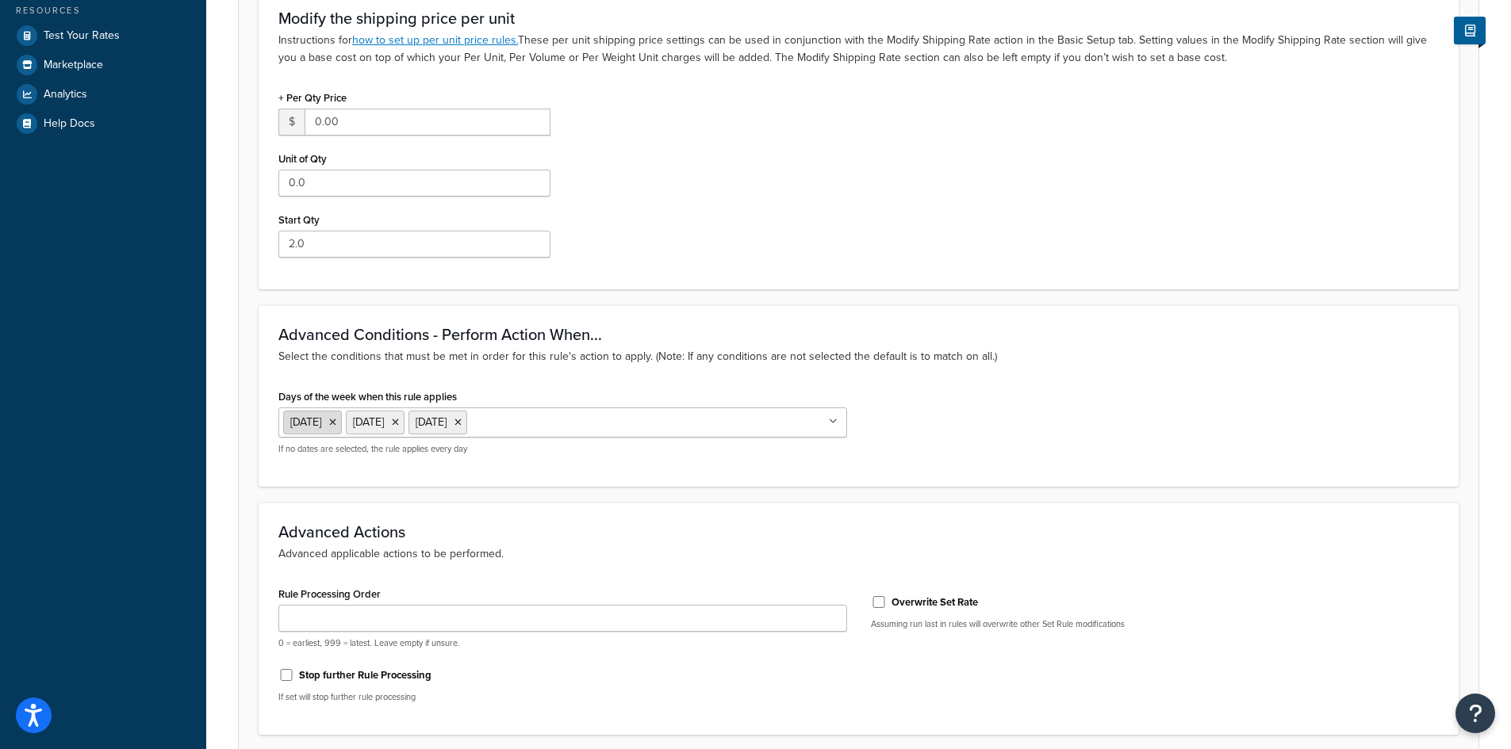
click at [333, 425] on icon at bounding box center [332, 423] width 7 height 10
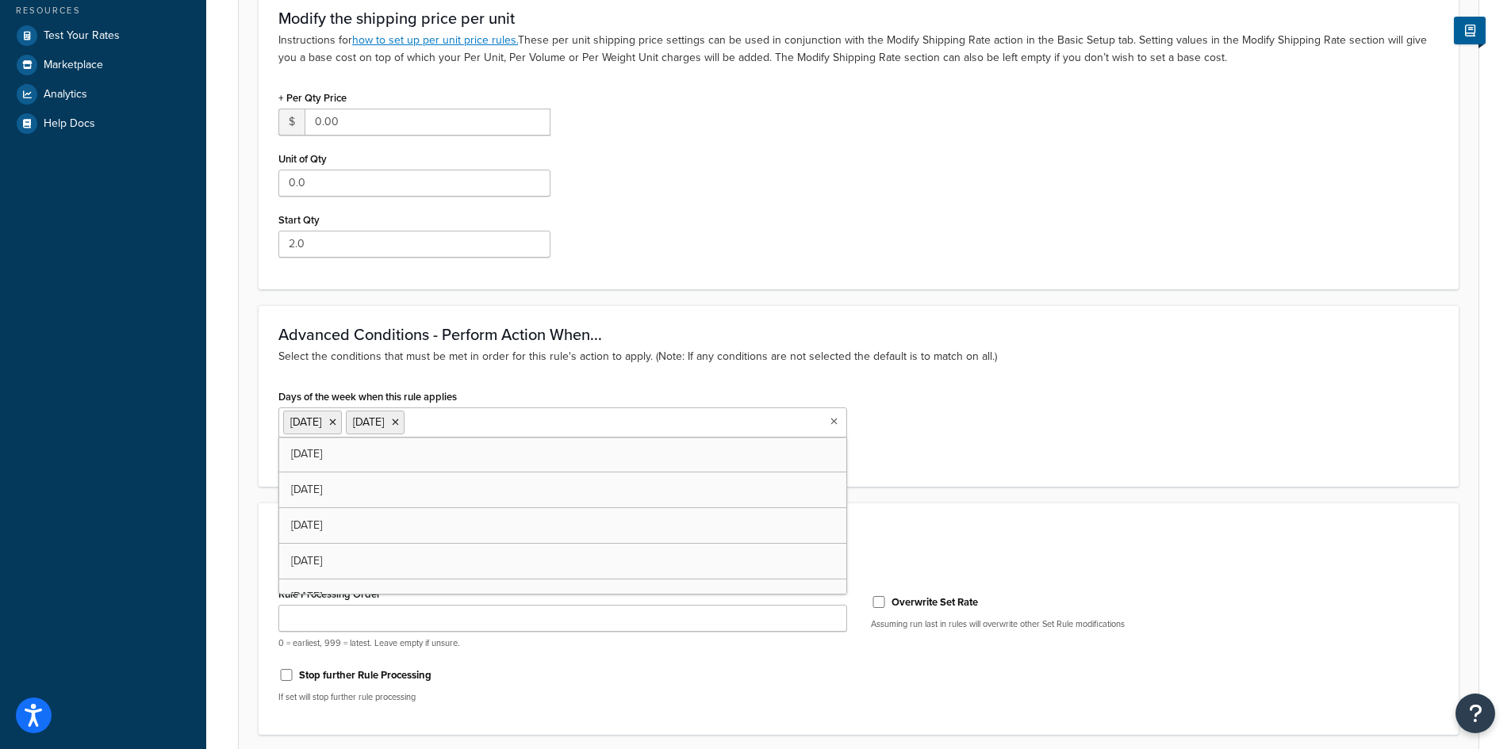
click at [321, 425] on span "[DATE]" at bounding box center [305, 422] width 31 height 17
click at [342, 424] on li "[DATE]" at bounding box center [312, 423] width 59 height 24
click at [336, 424] on icon at bounding box center [332, 423] width 7 height 10
click at [336, 423] on icon at bounding box center [332, 423] width 7 height 10
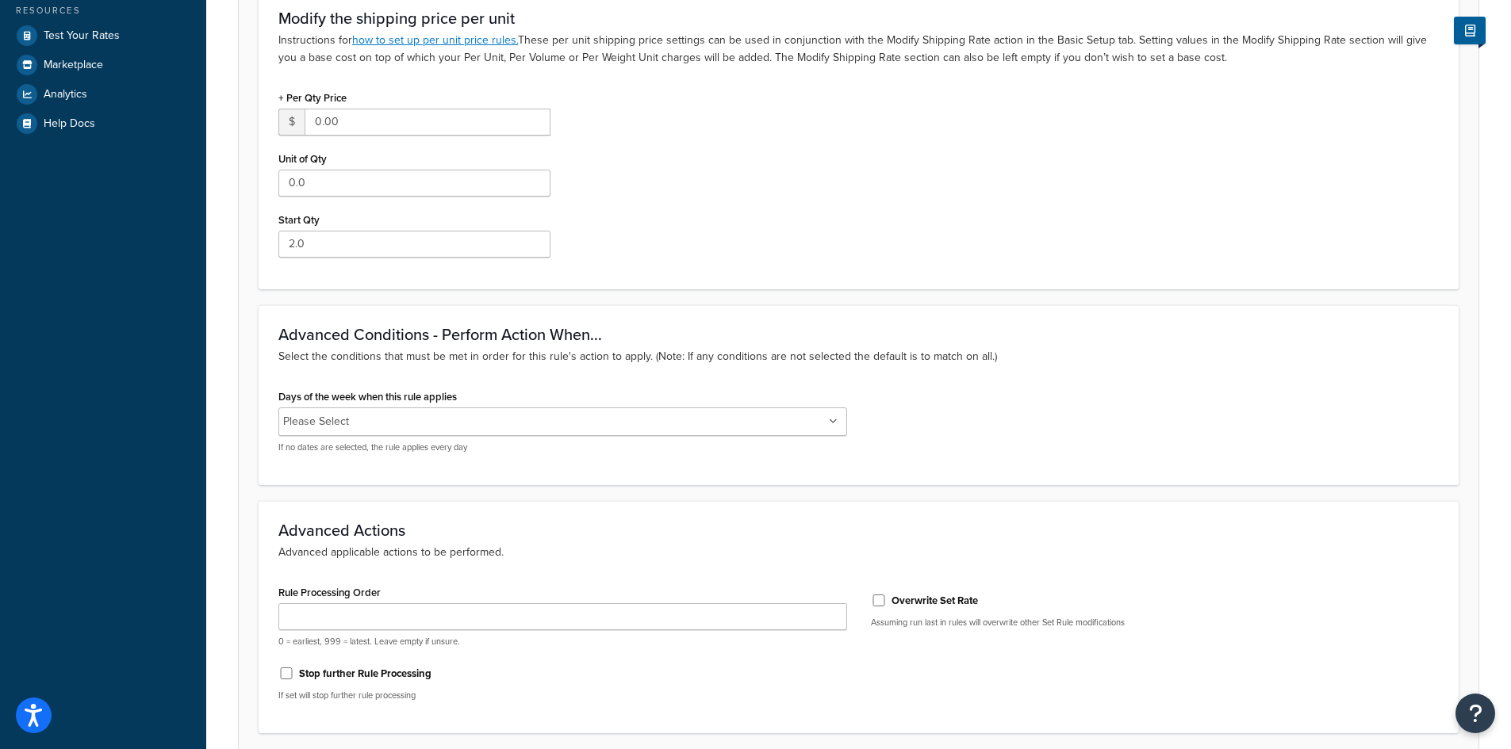
click at [266, 379] on div "Advanced Conditions - Perform Action When... Select the conditions that must be…" at bounding box center [859, 395] width 1200 height 180
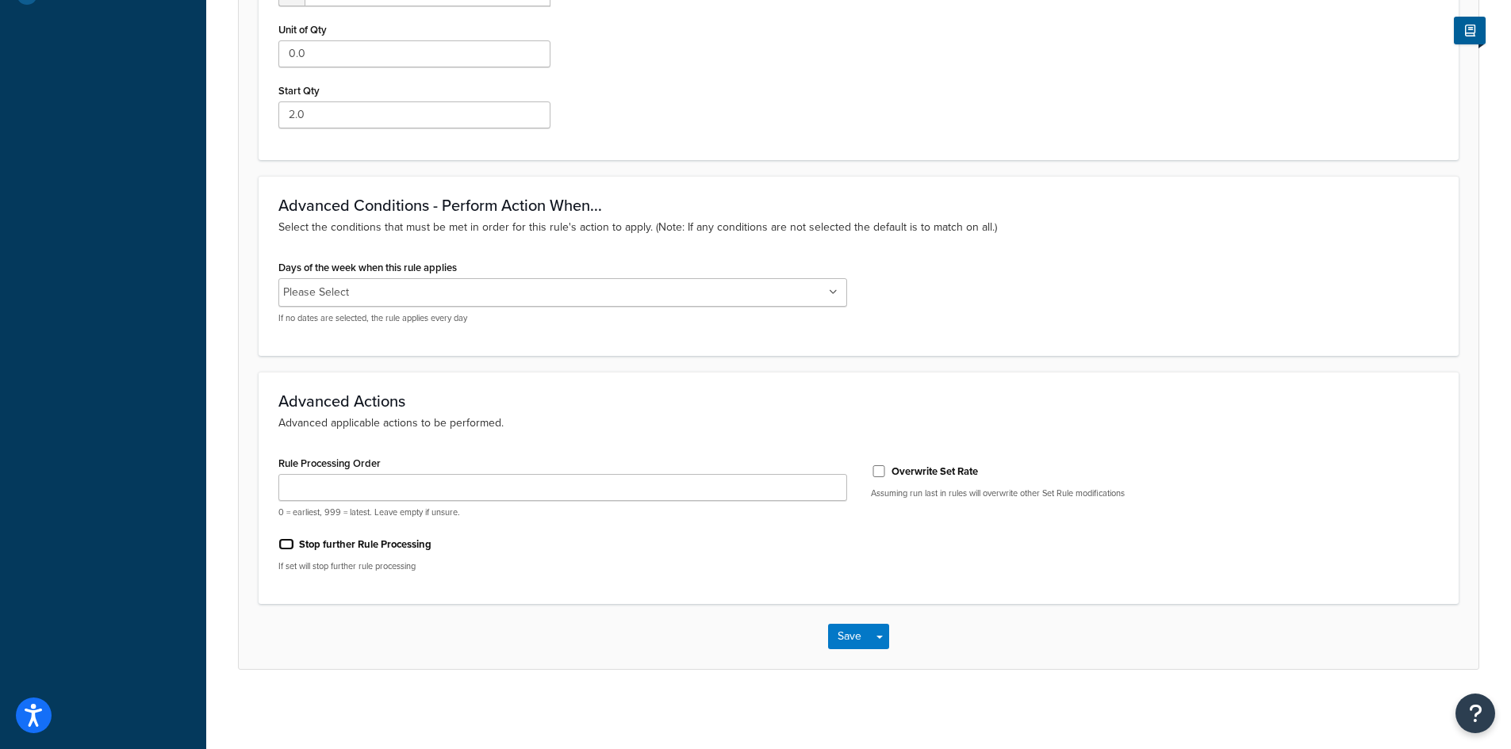
click at [283, 544] on input "Stop further Rule Processing" at bounding box center [286, 544] width 16 height 12
checkbox input "true"
click at [852, 638] on button "Save" at bounding box center [849, 636] width 43 height 25
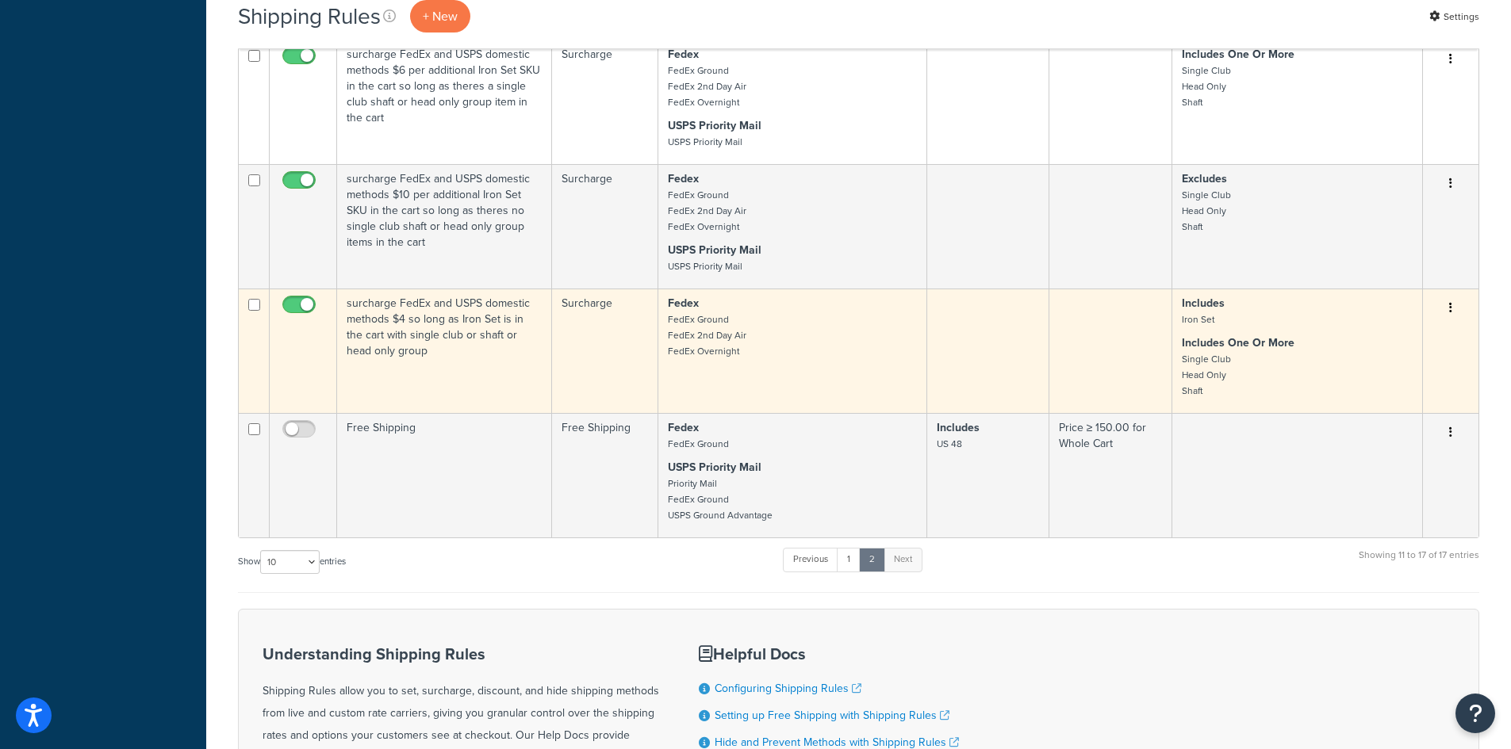
scroll to position [906, 0]
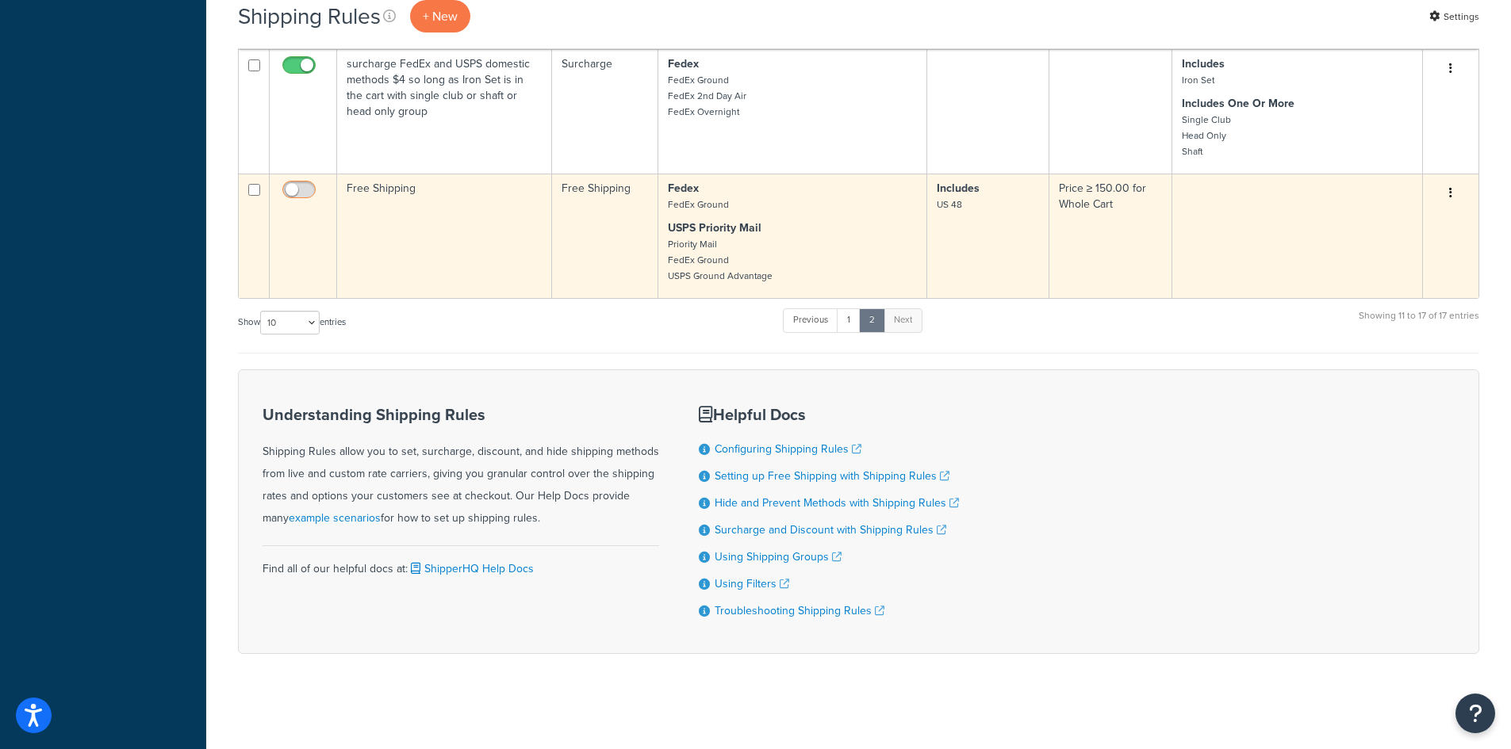
click at [303, 184] on input "checkbox" at bounding box center [301, 194] width 44 height 20
checkbox input "true"
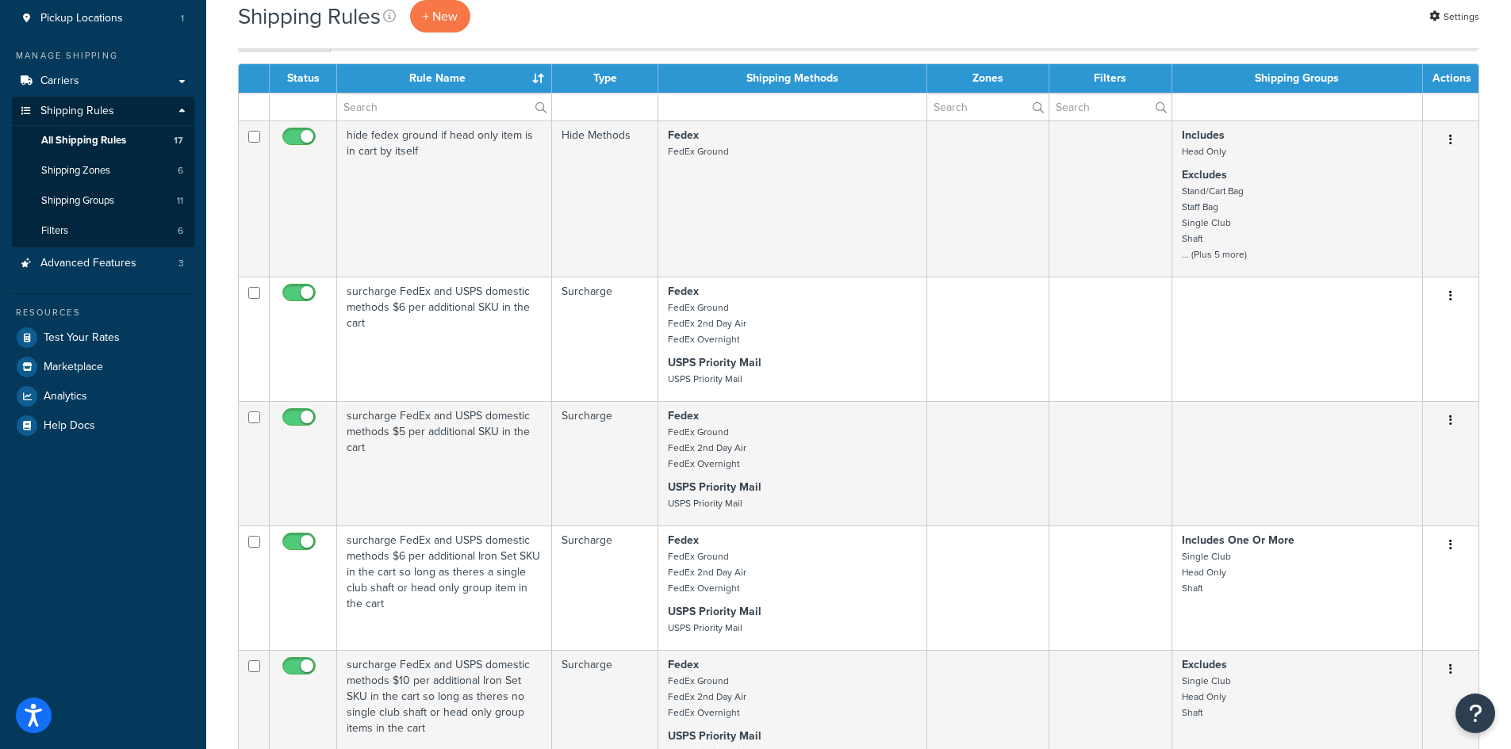
scroll to position [0, 0]
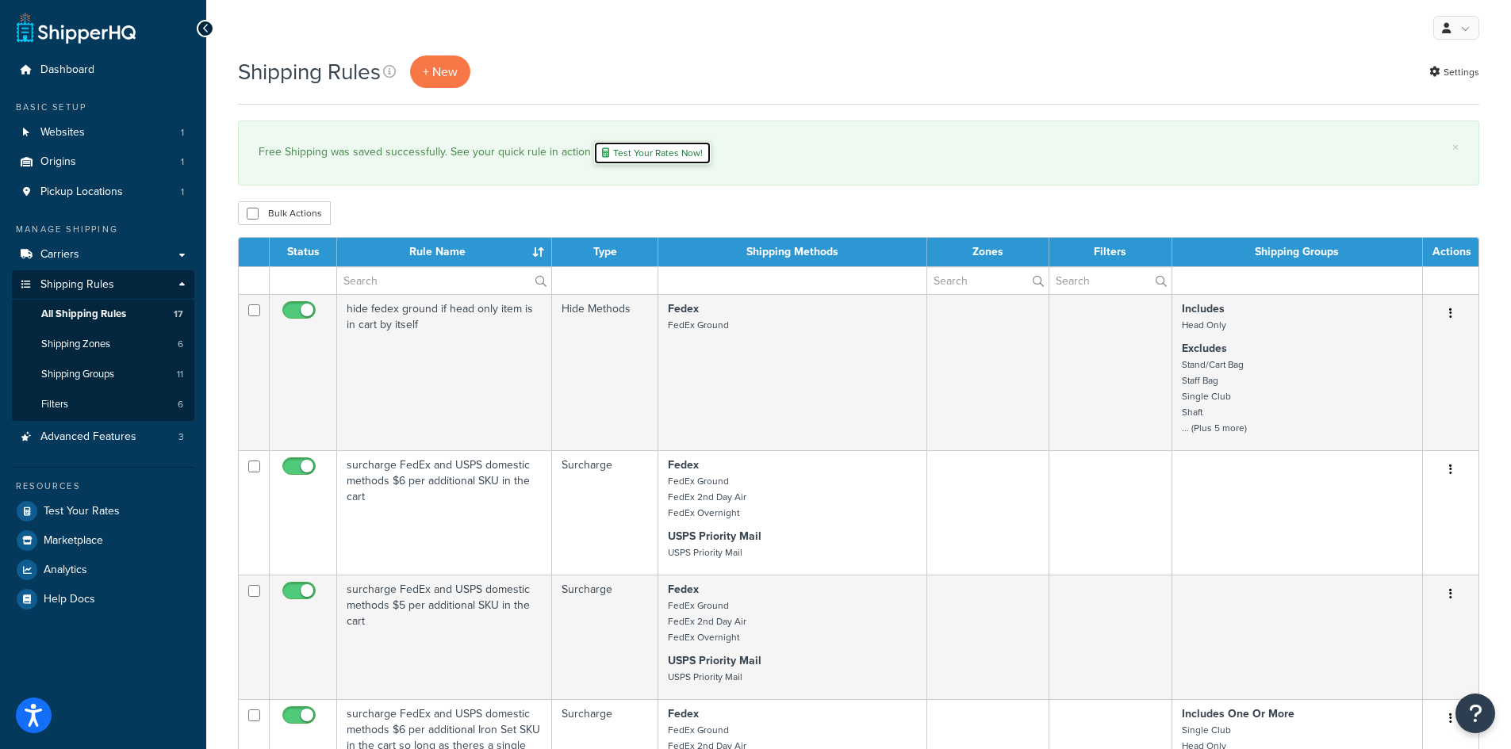
click at [654, 155] on link "Test Your Rates Now!" at bounding box center [652, 153] width 118 height 24
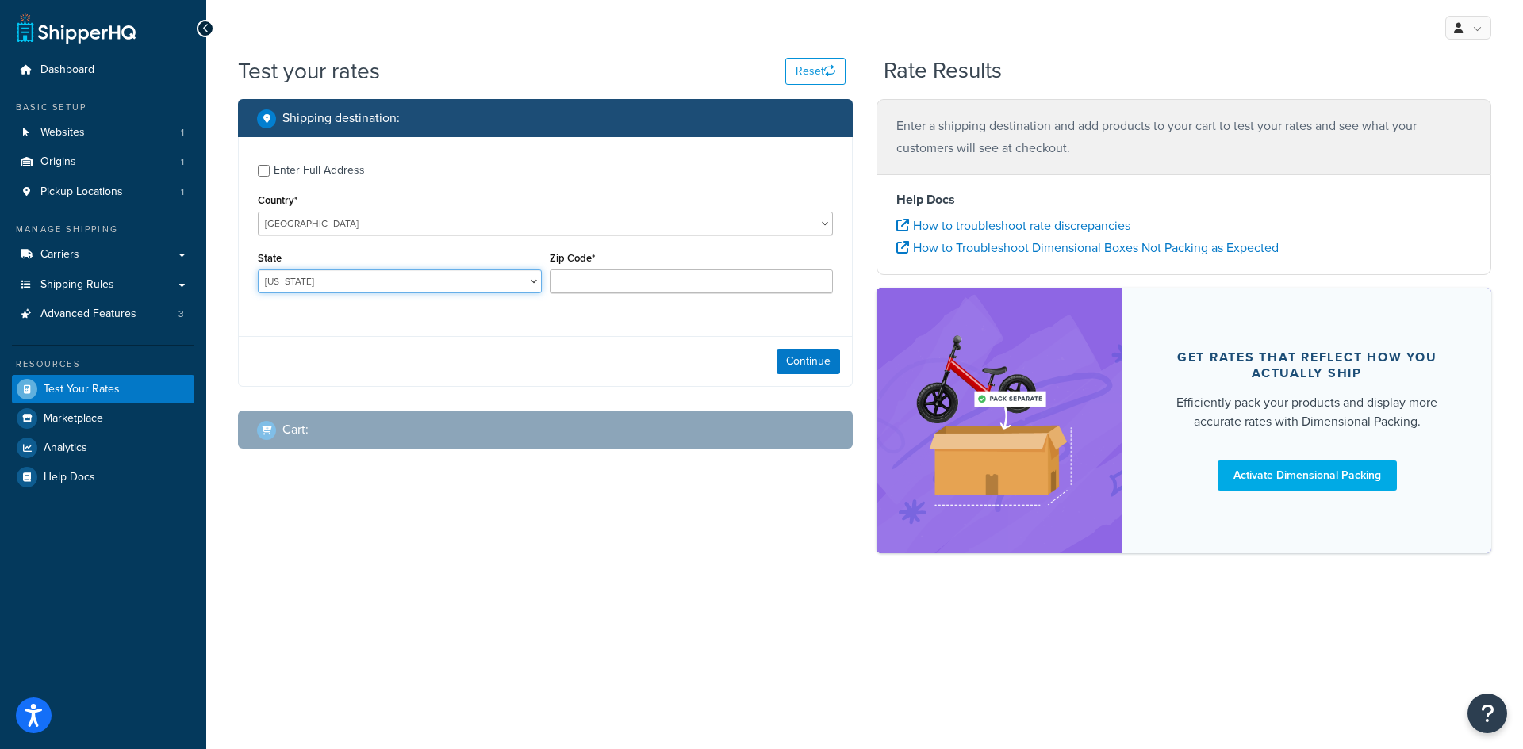
click at [385, 280] on select "Alabama Alaska American Samoa Arizona Arkansas Armed Forces Americas Armed Forc…" at bounding box center [400, 282] width 284 height 24
select select "AZ"
click at [258, 270] on select "Alabama Alaska American Samoa Arizona Arkansas Armed Forces Americas Armed Forc…" at bounding box center [400, 282] width 284 height 24
click at [618, 286] on input "Zip Code*" at bounding box center [692, 282] width 284 height 24
type input "85383"
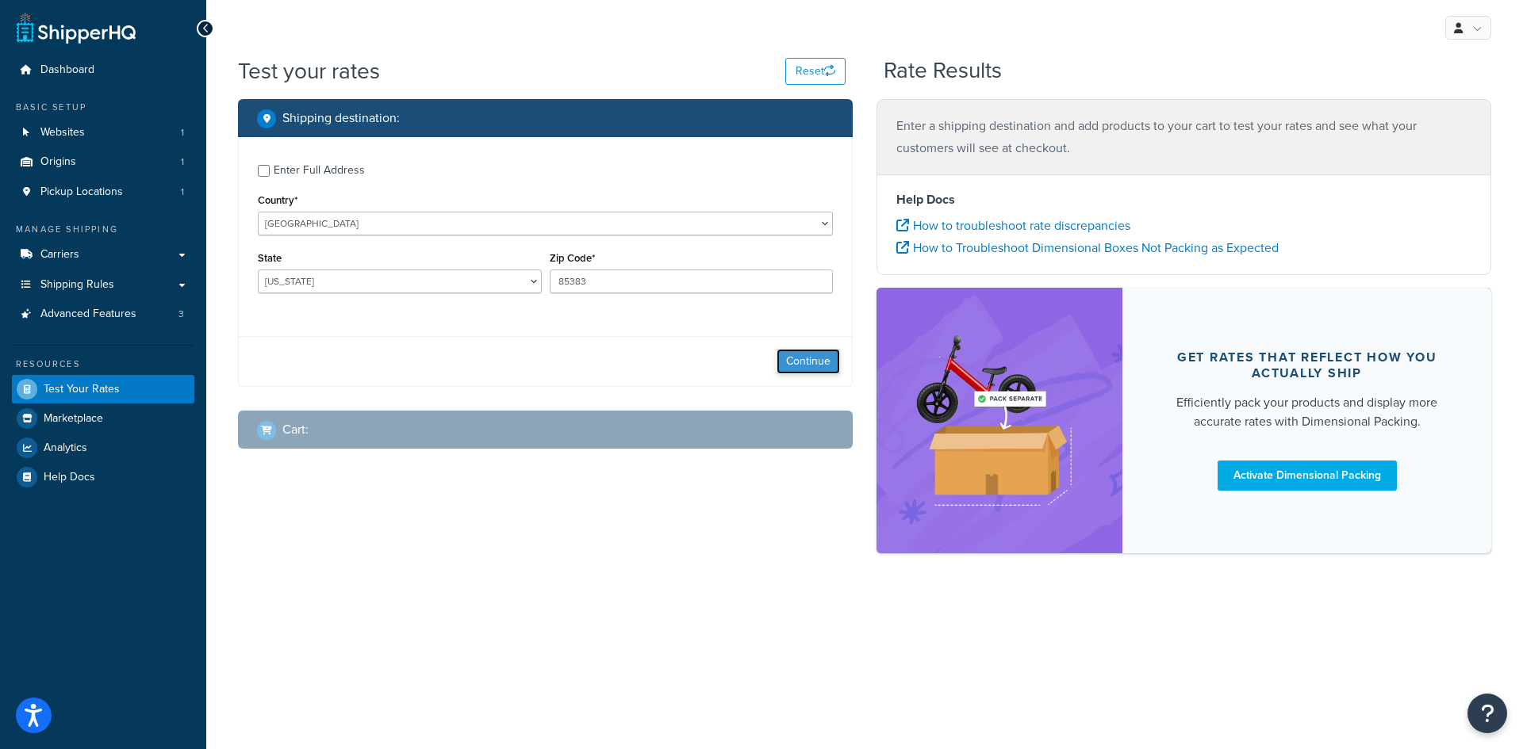
click at [818, 370] on button "Continue" at bounding box center [807, 361] width 63 height 25
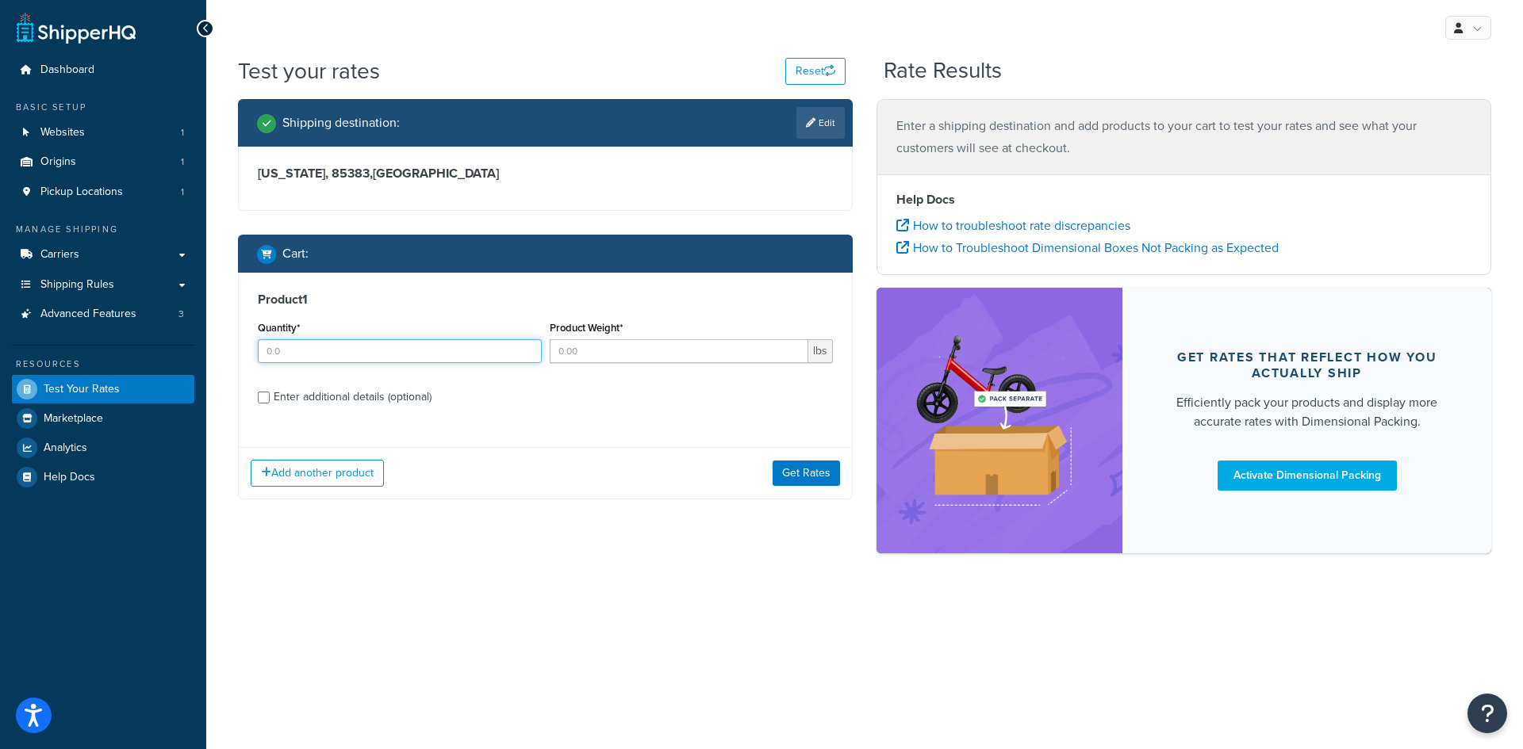
click at [324, 351] on input "Quantity*" at bounding box center [400, 351] width 284 height 24
type input "1"
click at [594, 358] on input "Product Weight*" at bounding box center [679, 351] width 259 height 24
type input "3"
click at [380, 400] on div "Enter additional details (optional)" at bounding box center [353, 397] width 158 height 22
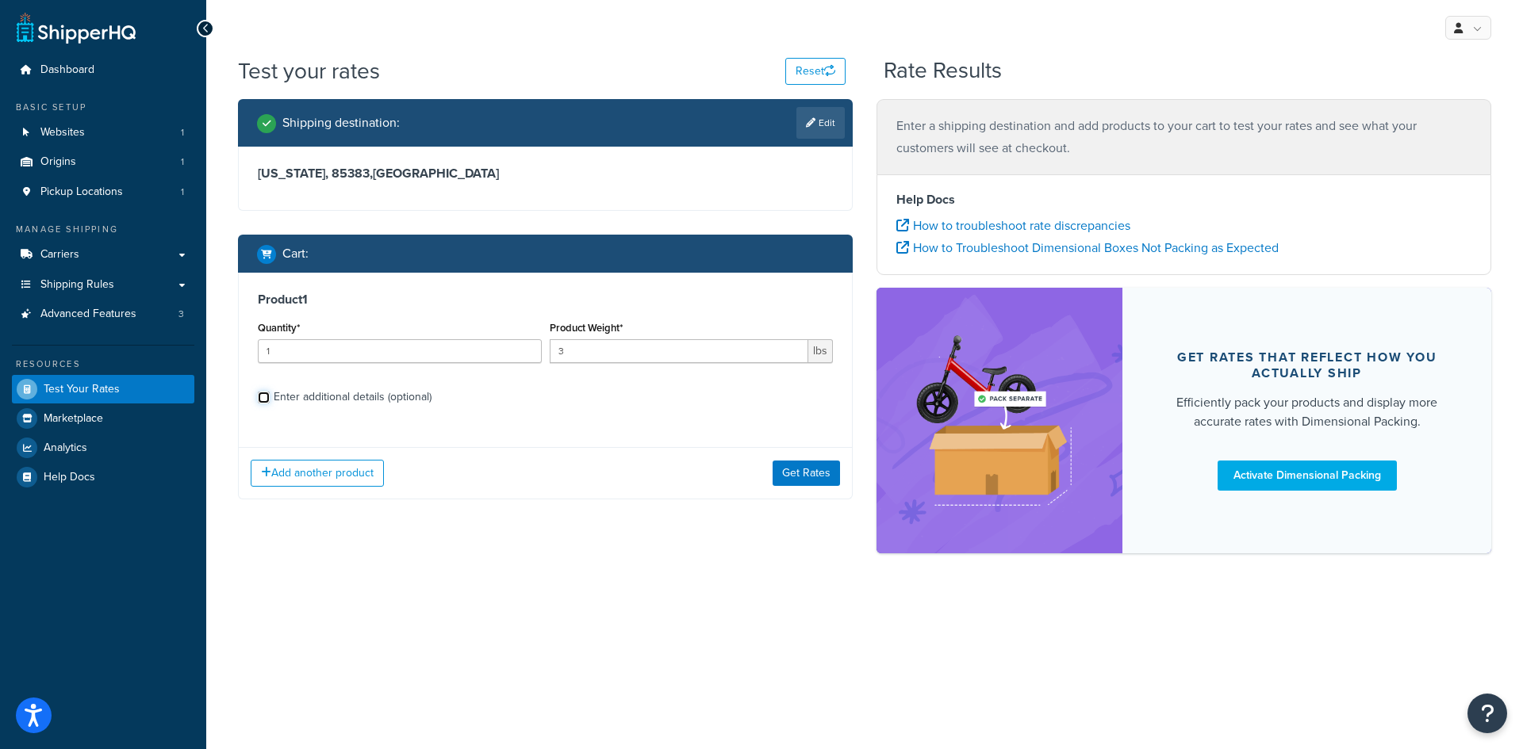
click at [270, 400] on input "Enter additional details (optional)" at bounding box center [264, 398] width 12 height 12
checkbox input "true"
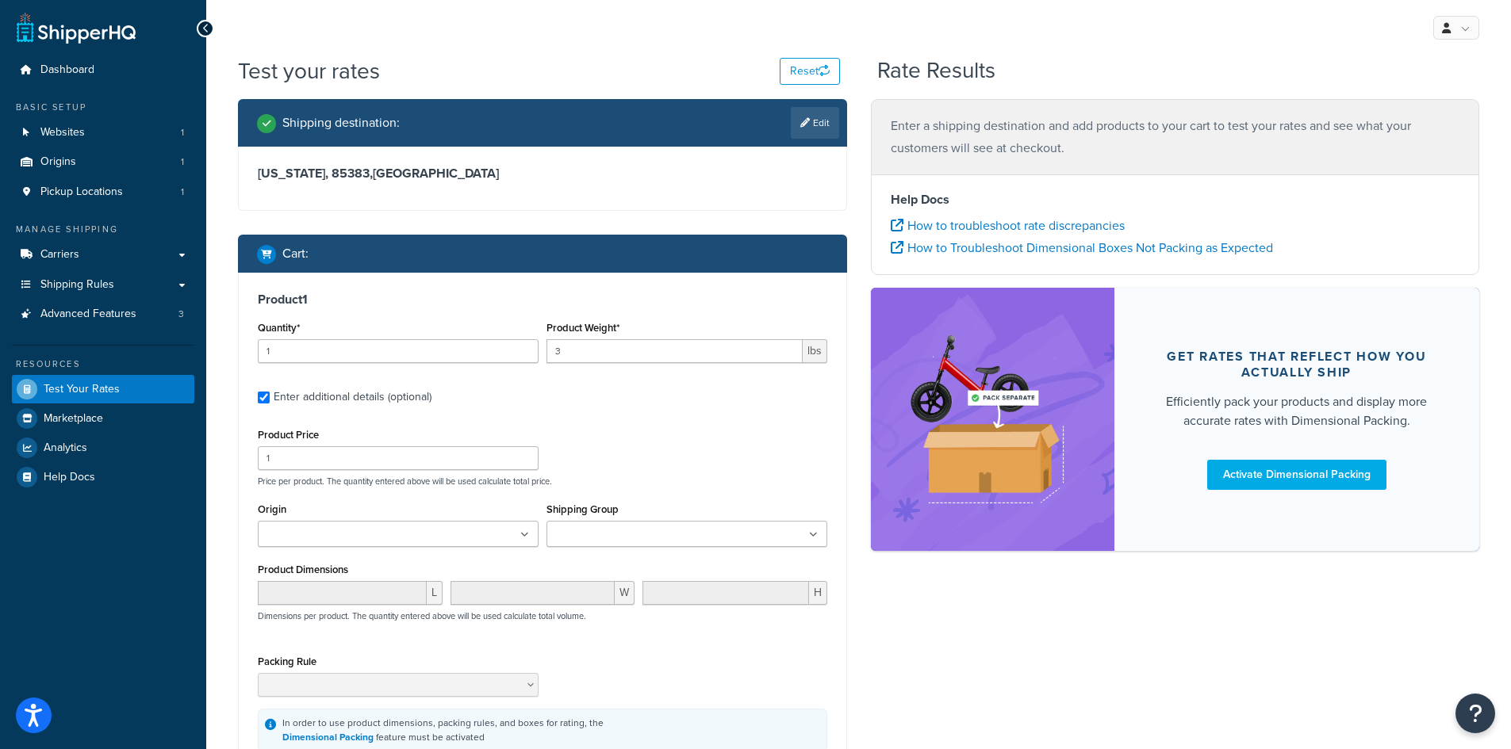
click at [354, 535] on input "Origin" at bounding box center [332, 535] width 140 height 17
click at [668, 521] on ul at bounding box center [686, 534] width 281 height 26
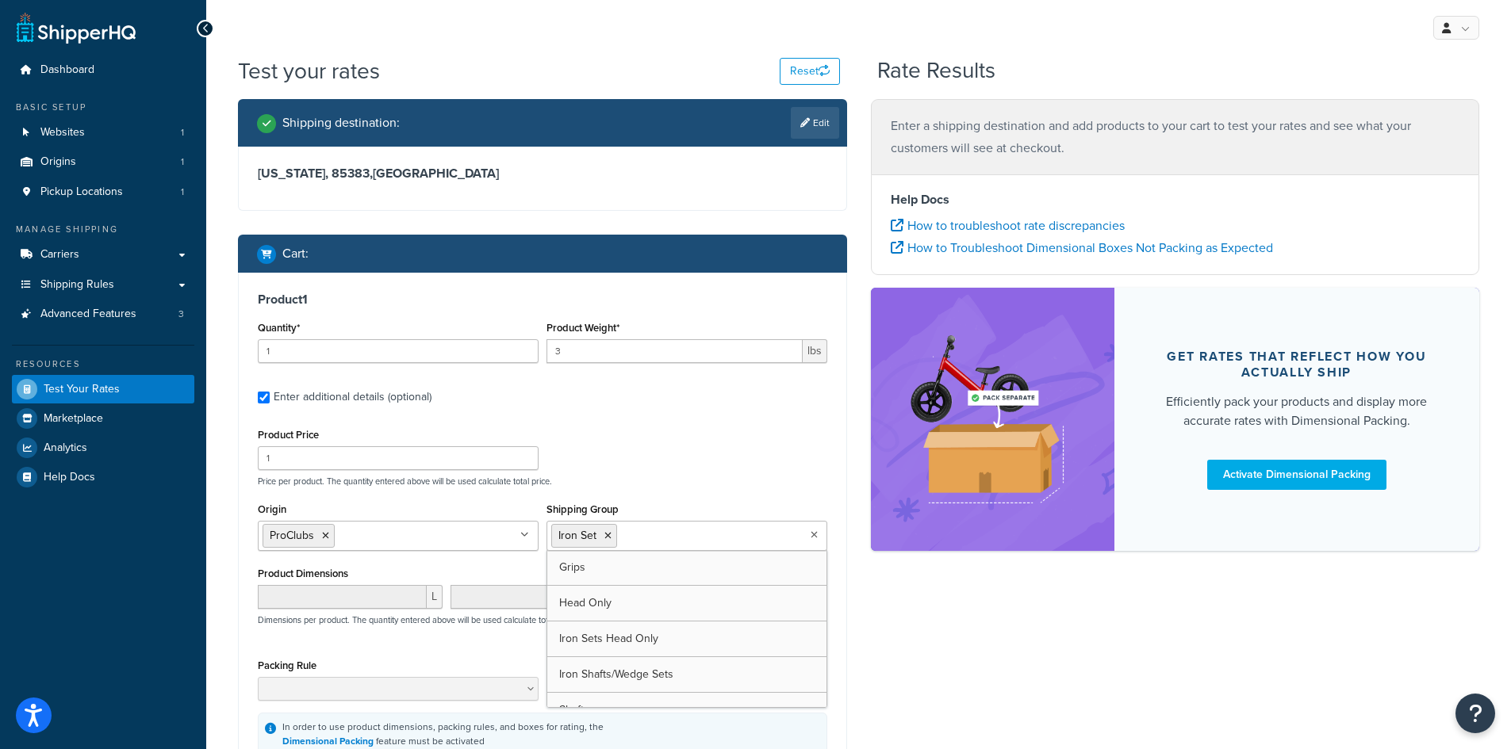
click at [824, 446] on div "Product Price 1 Price per product. The quantity entered above will be used calc…" at bounding box center [542, 455] width 577 height 63
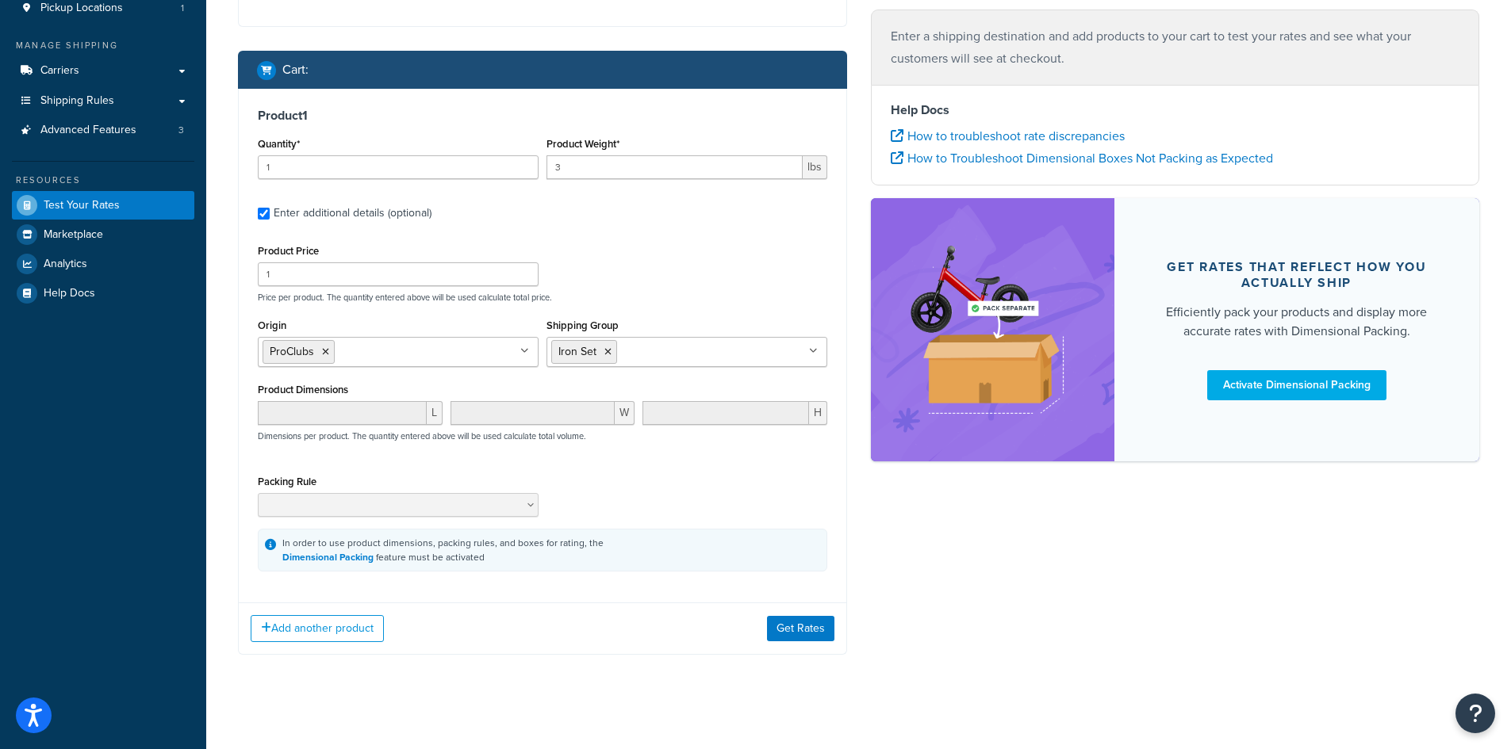
scroll to position [194, 0]
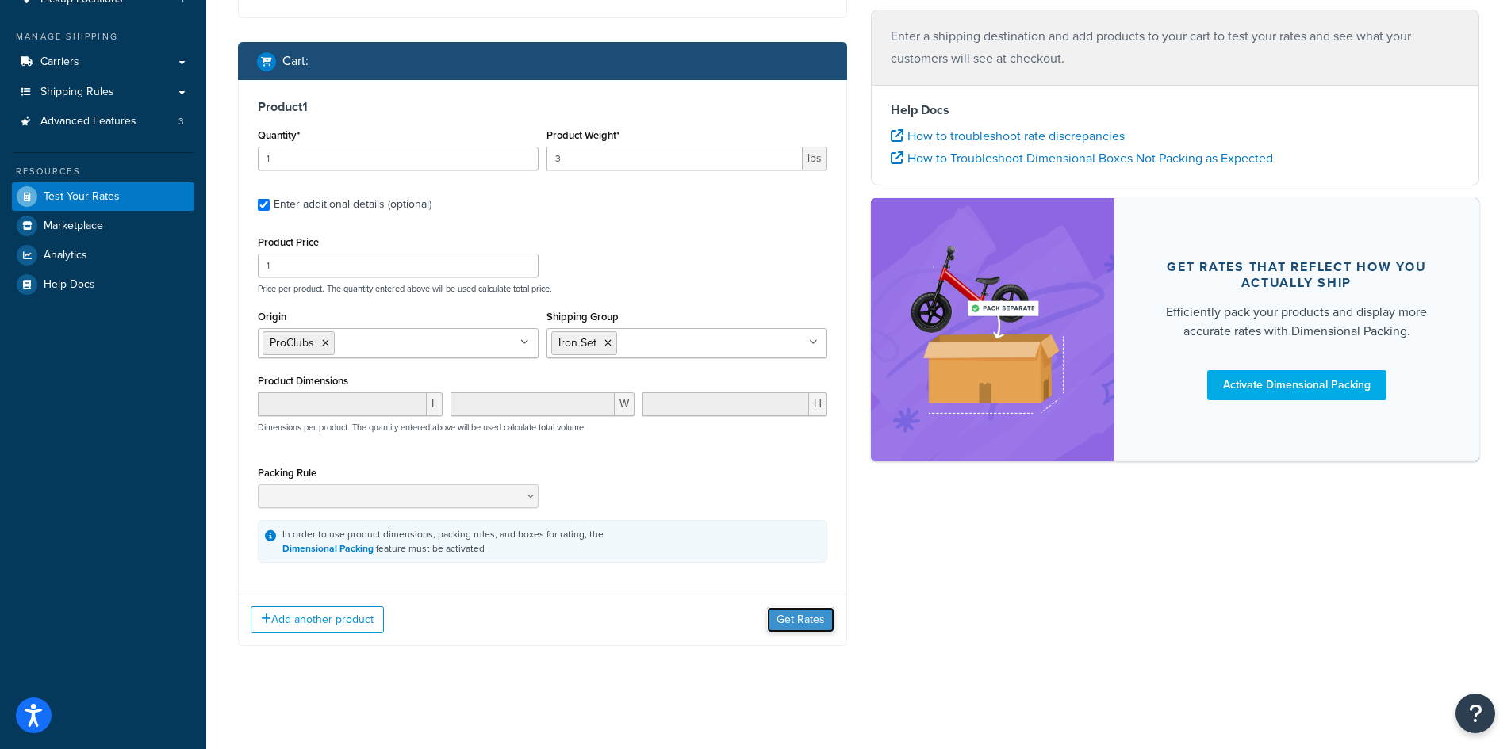
click at [799, 620] on button "Get Rates" at bounding box center [800, 619] width 67 height 25
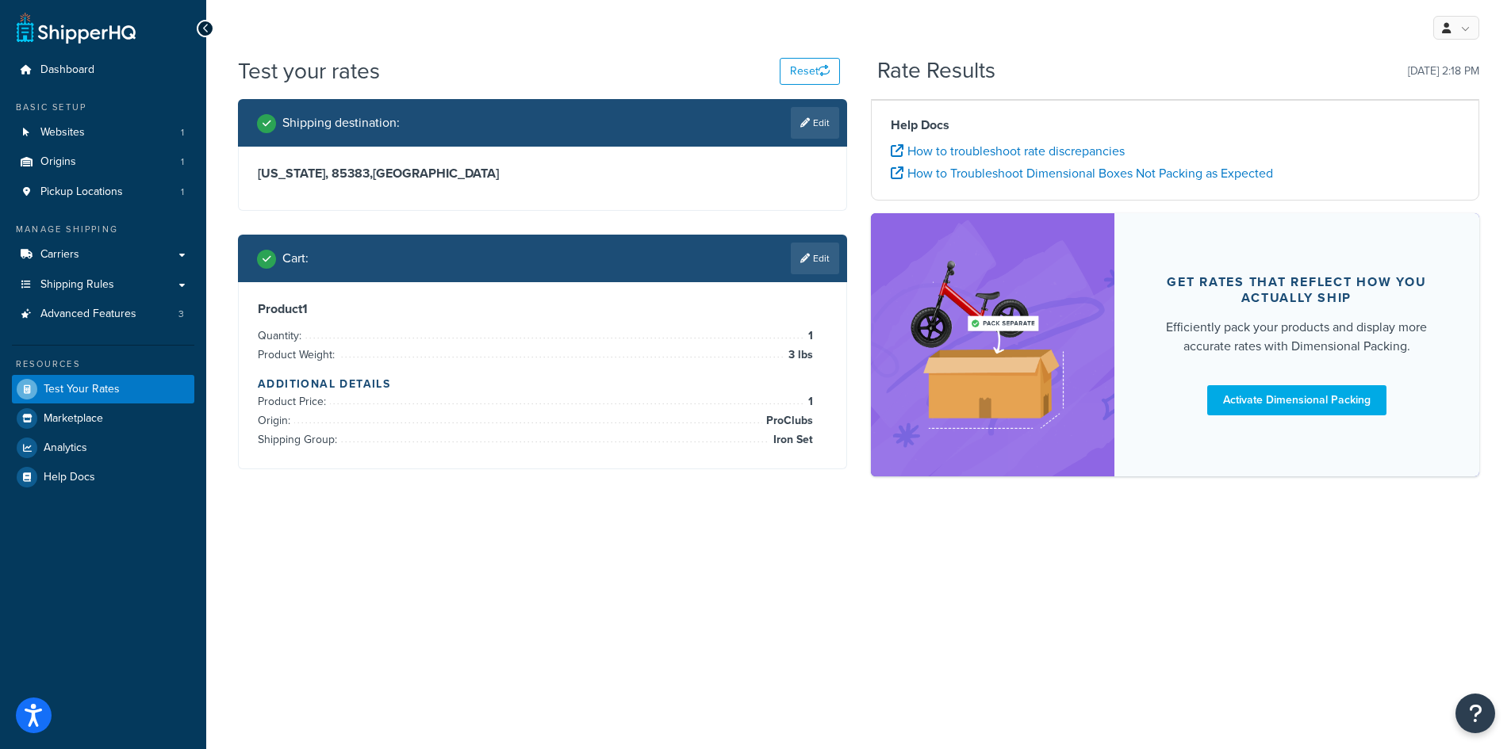
scroll to position [0, 0]
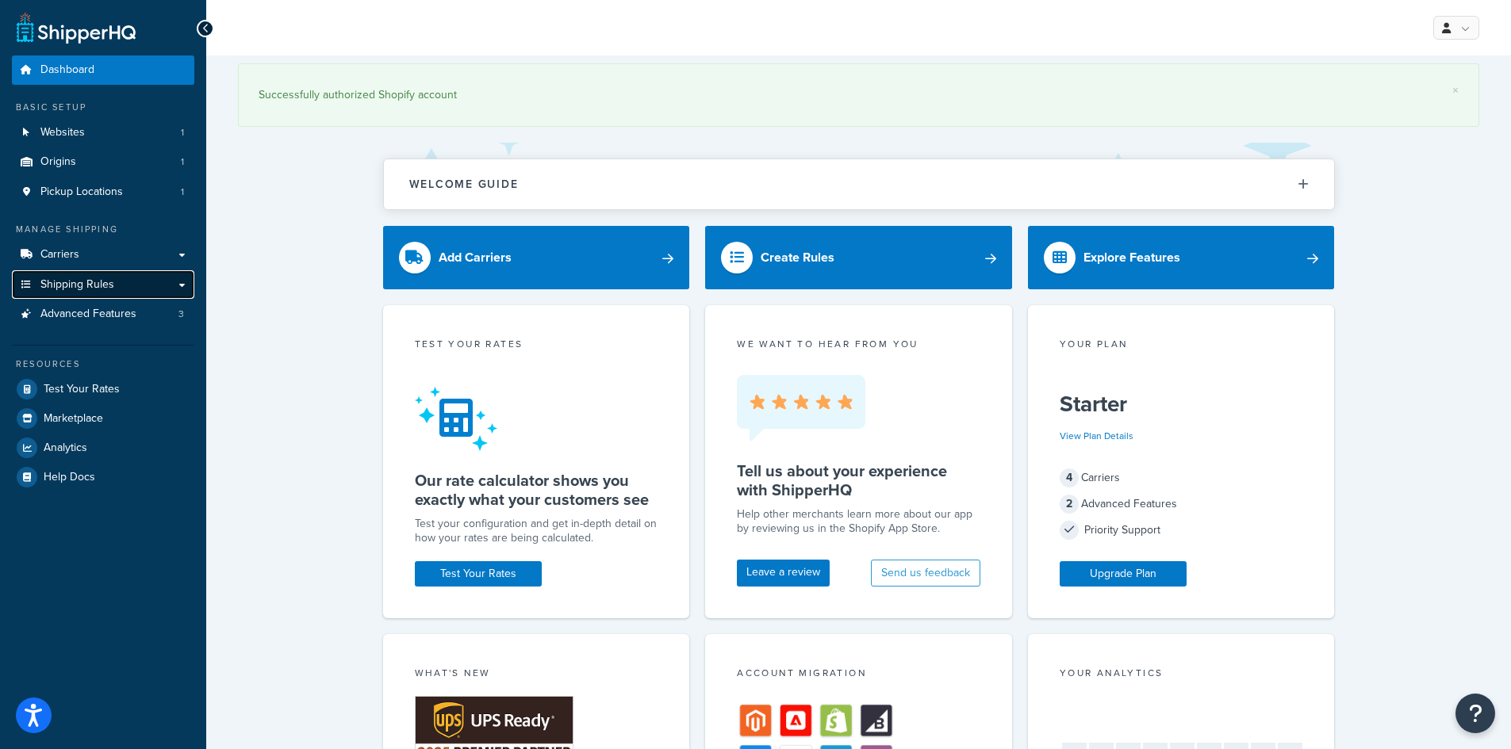
click at [87, 278] on span "Shipping Rules" at bounding box center [77, 284] width 74 height 13
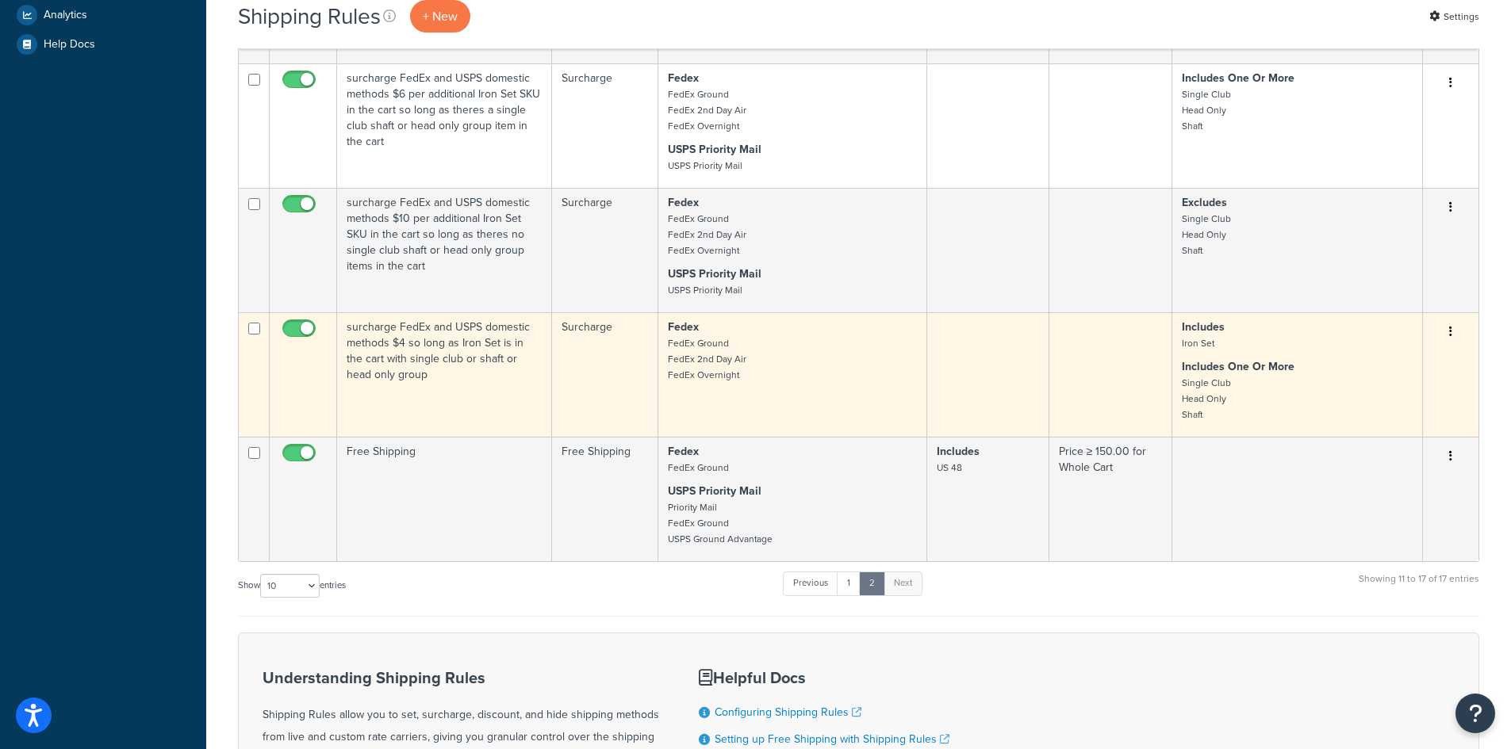
scroll to position [824, 0]
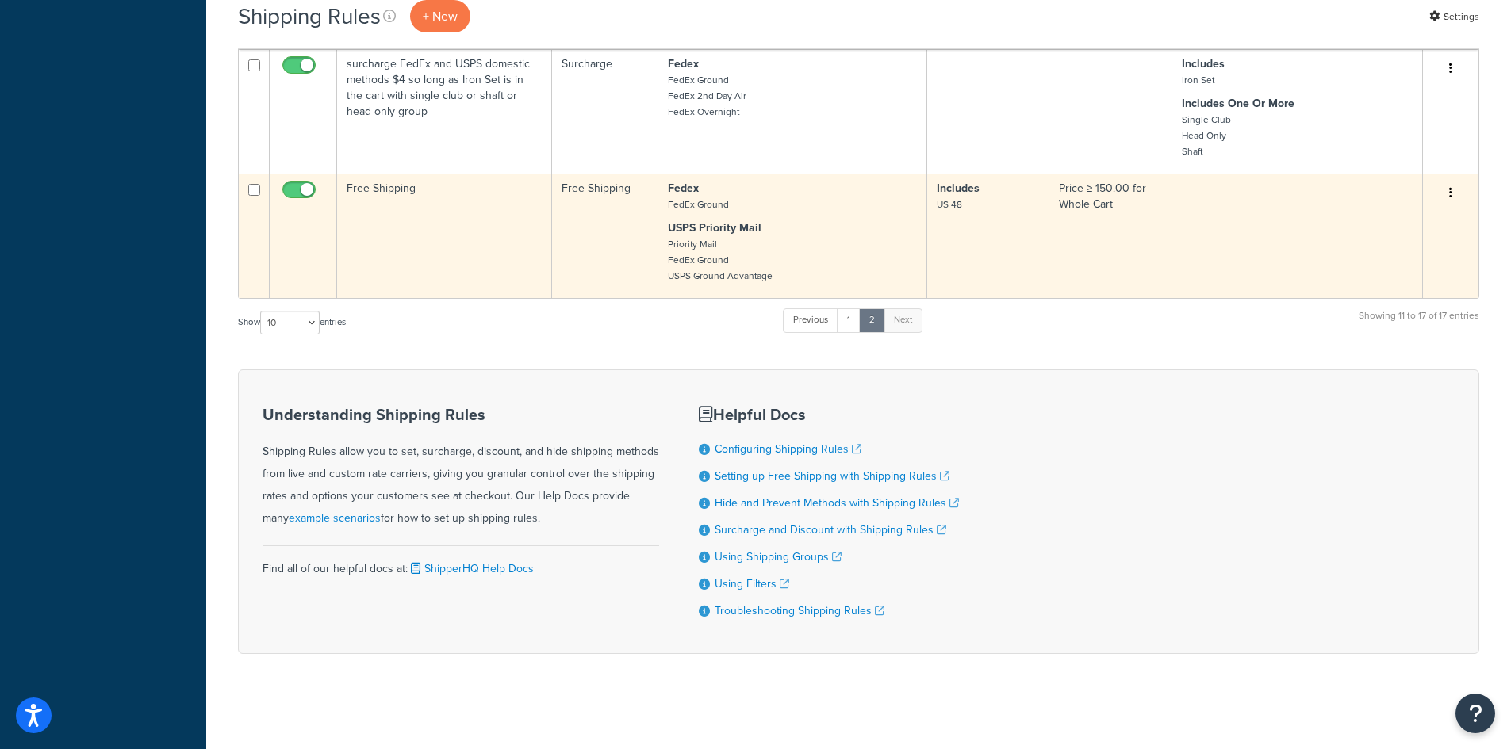
click at [297, 184] on input "checkbox" at bounding box center [301, 194] width 44 height 20
checkbox input "false"
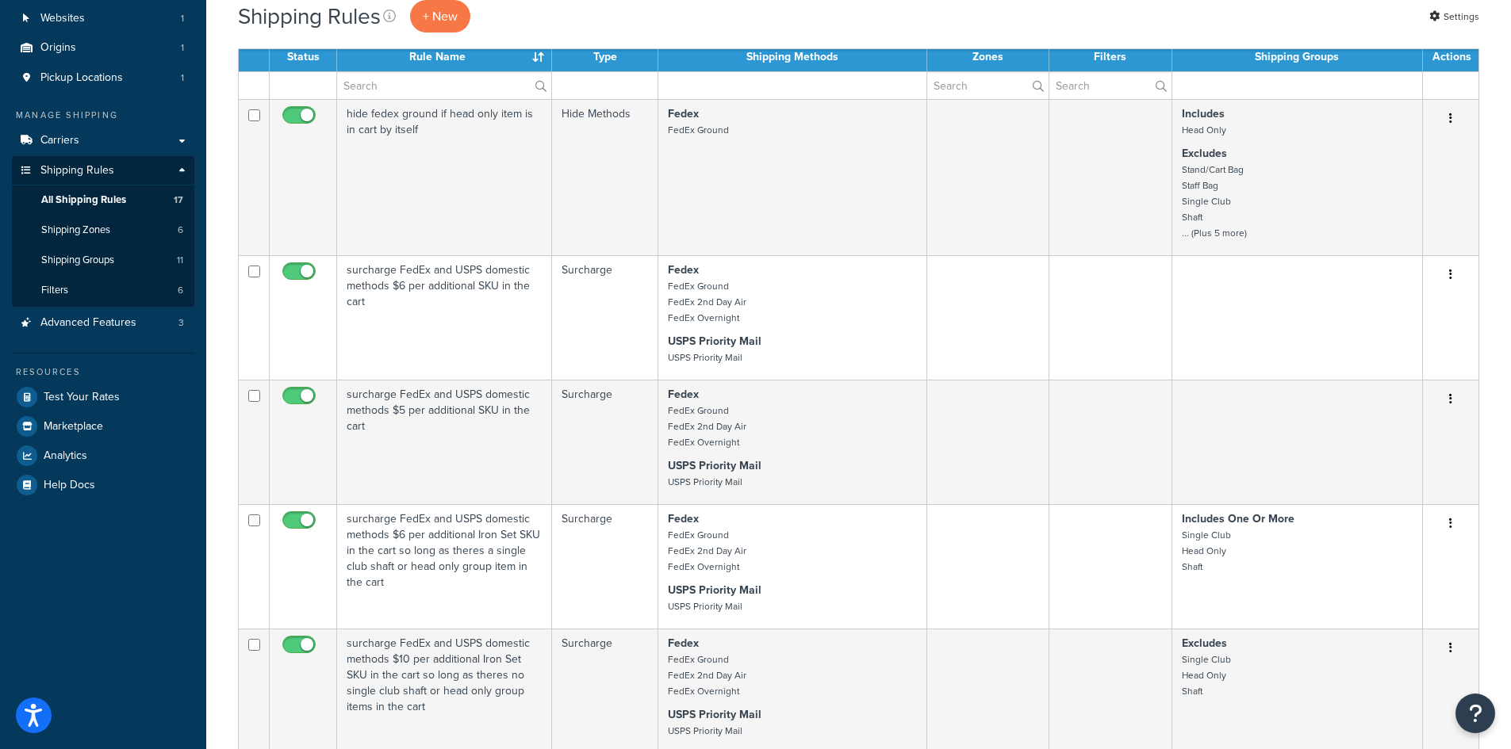
scroll to position [0, 0]
